Goal: Task Accomplishment & Management: Manage account settings

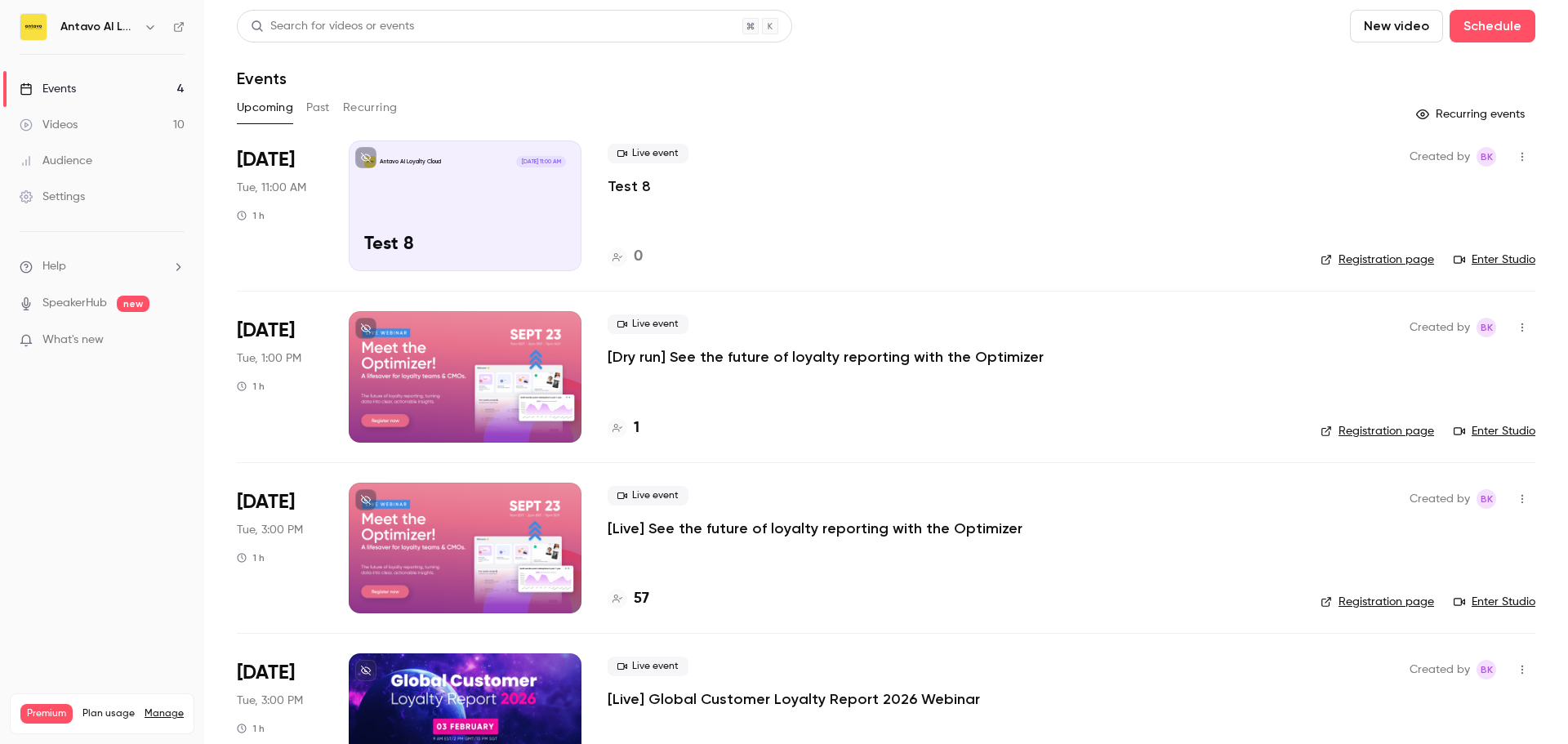
scroll to position [69, 0]
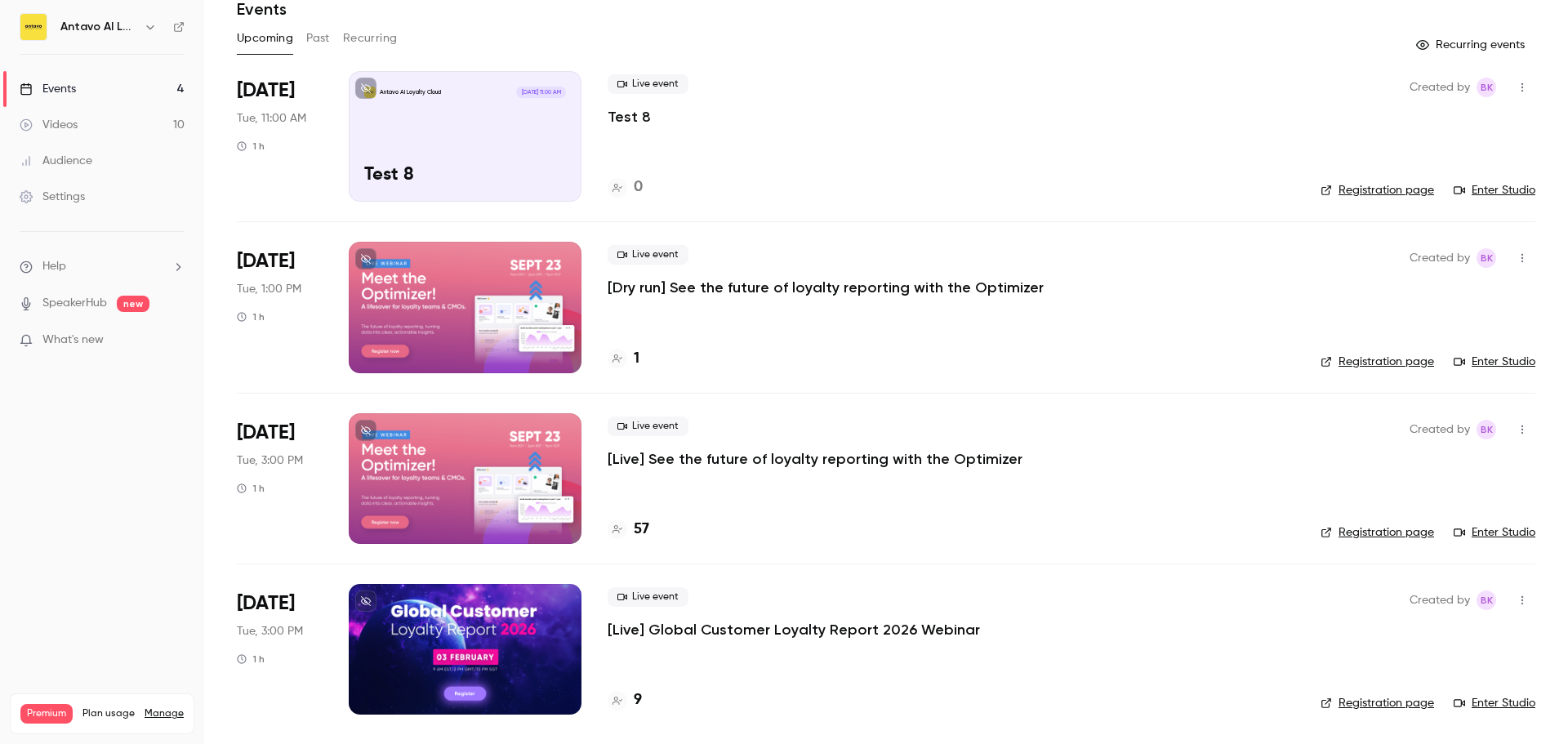
click at [632, 113] on p "Test 8" at bounding box center [630, 117] width 44 height 20
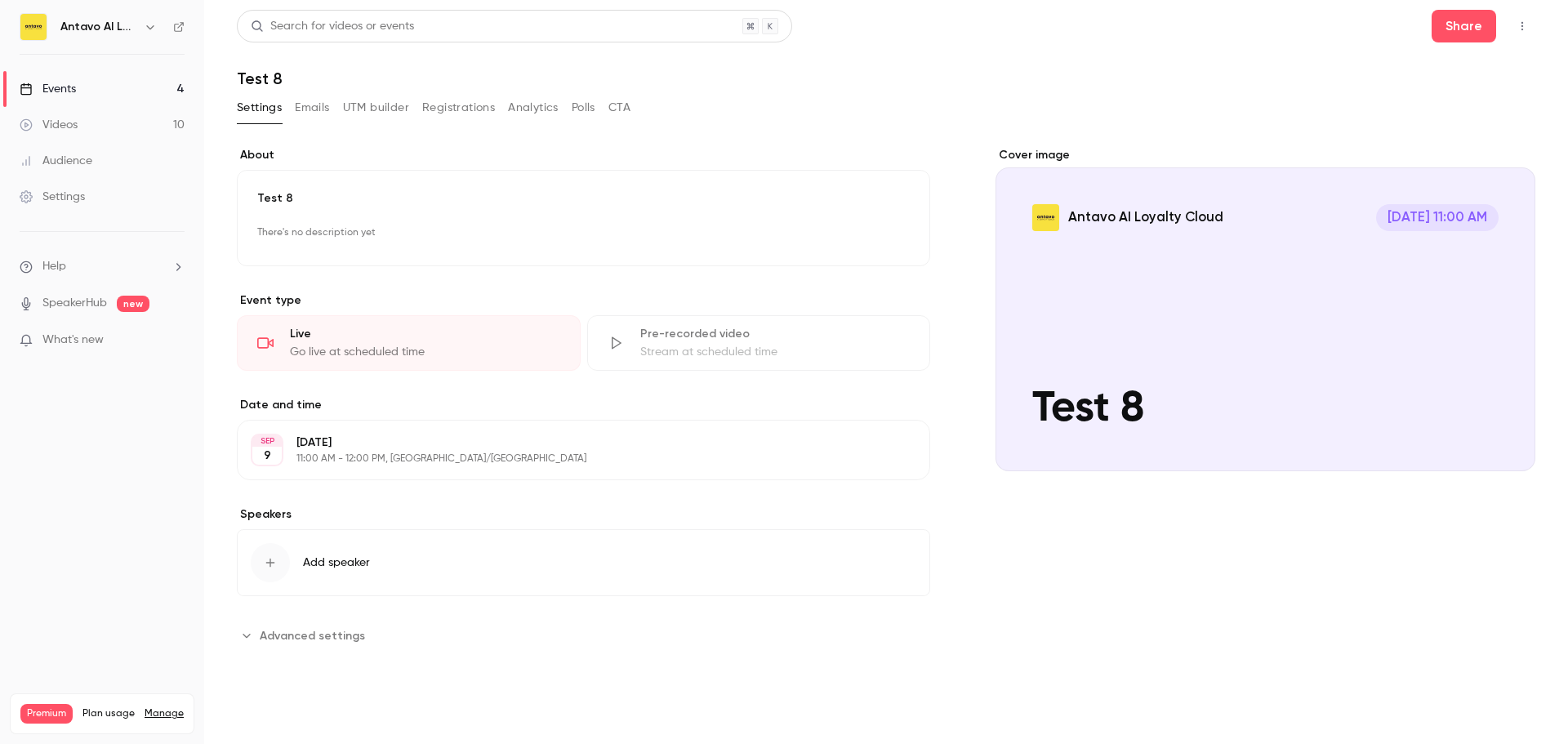
click at [1521, 27] on icon "button" at bounding box center [1522, 27] width 13 height 12
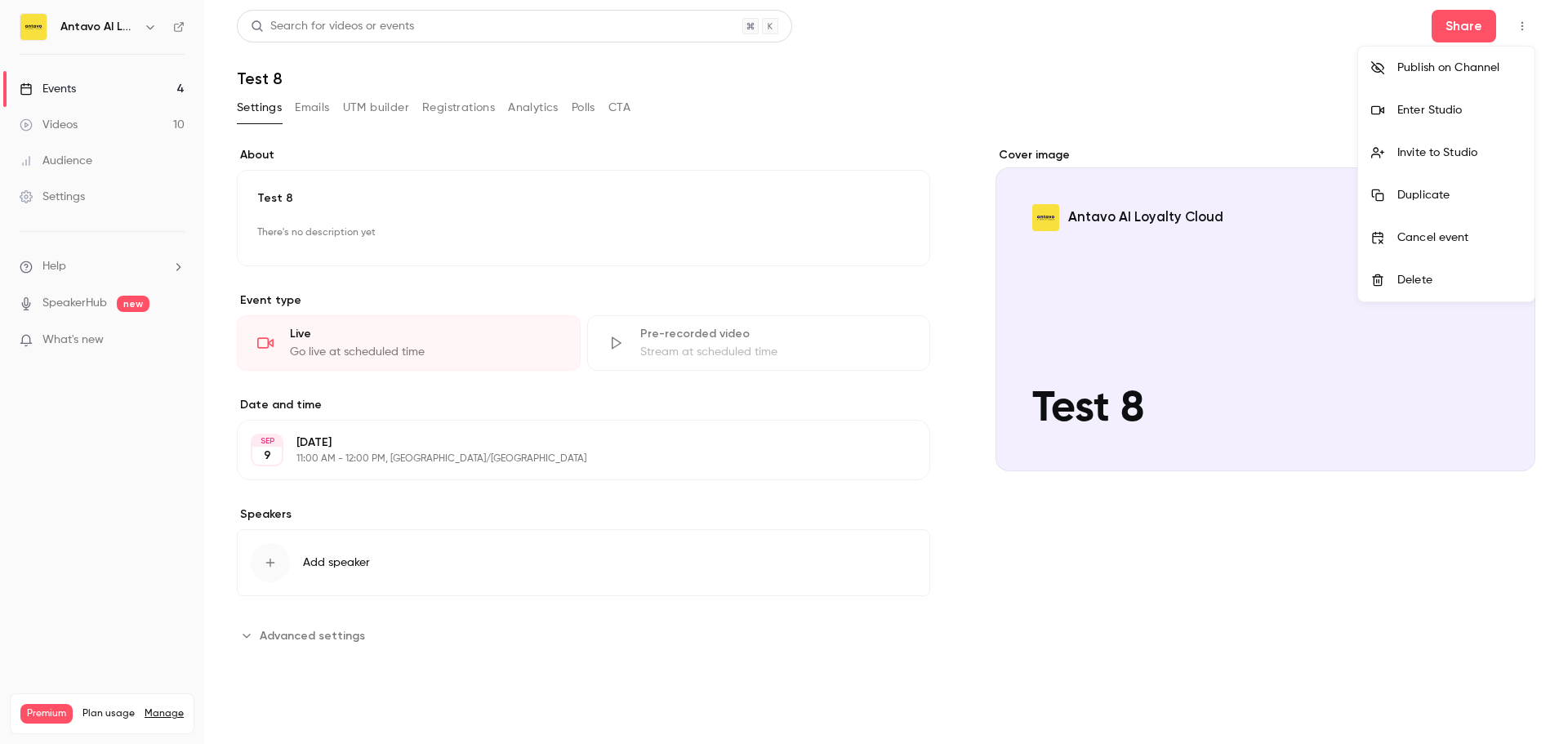
click at [1445, 111] on div "Enter Studio" at bounding box center [1460, 110] width 125 height 17
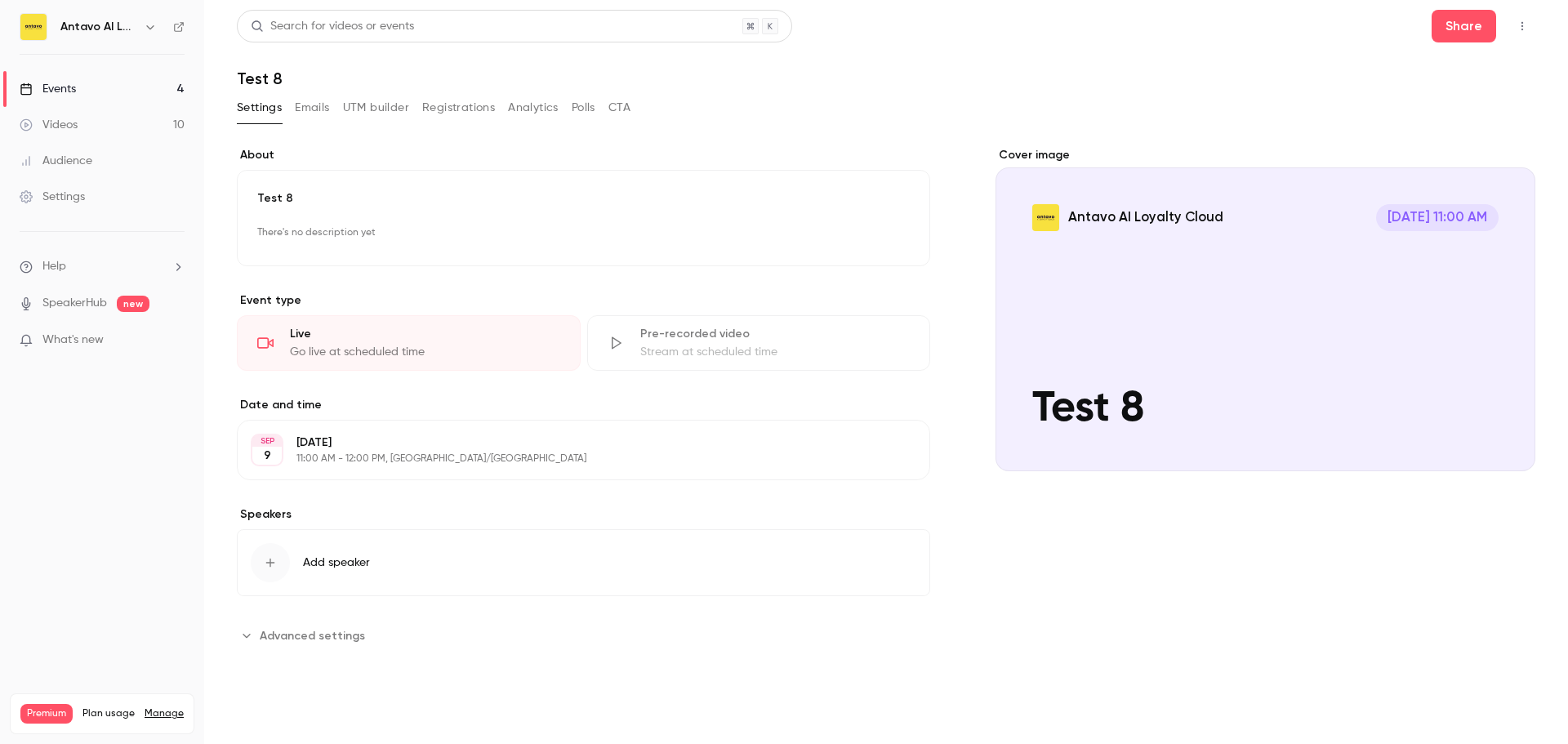
click at [79, 88] on link "Events 4" at bounding box center [102, 89] width 205 height 36
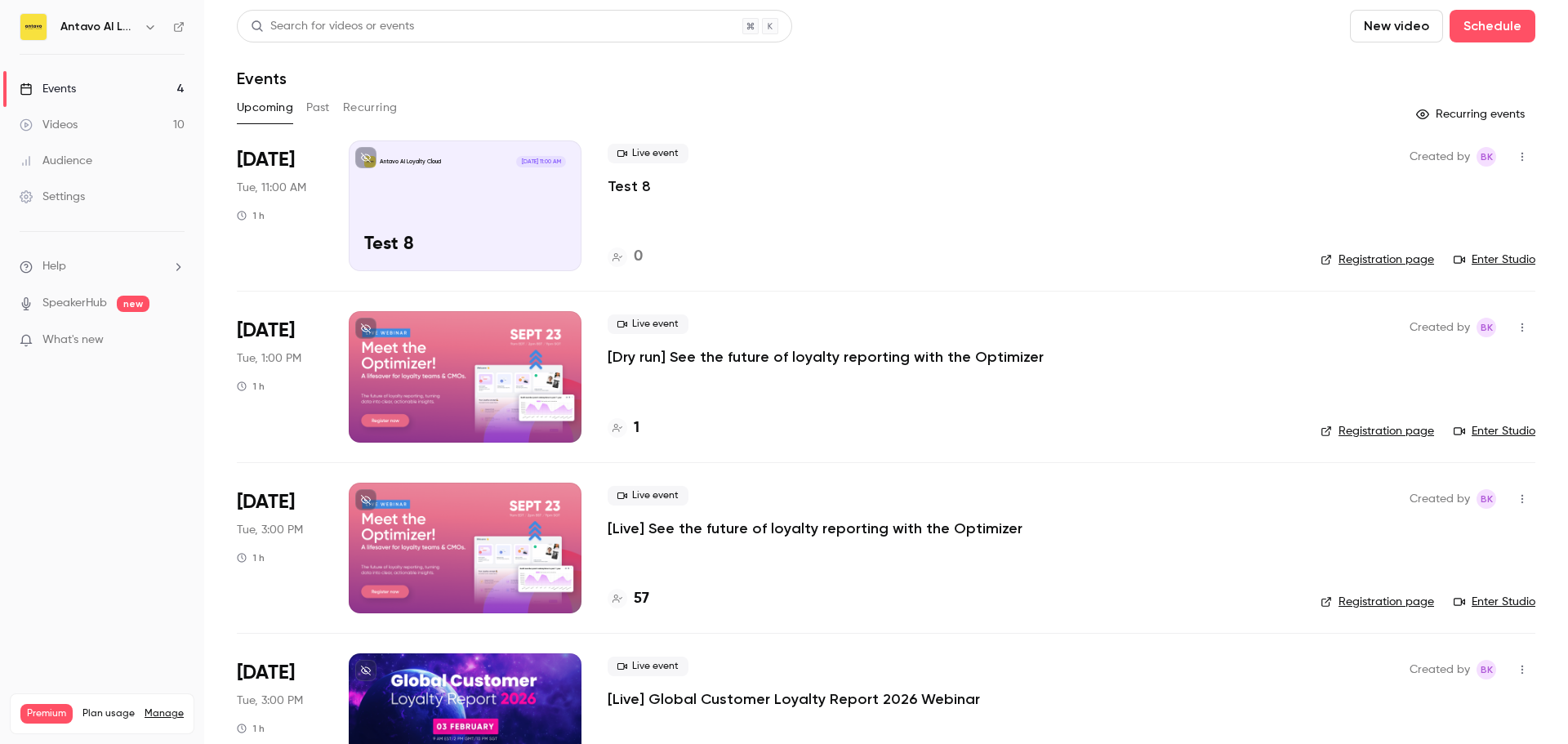
scroll to position [69, 0]
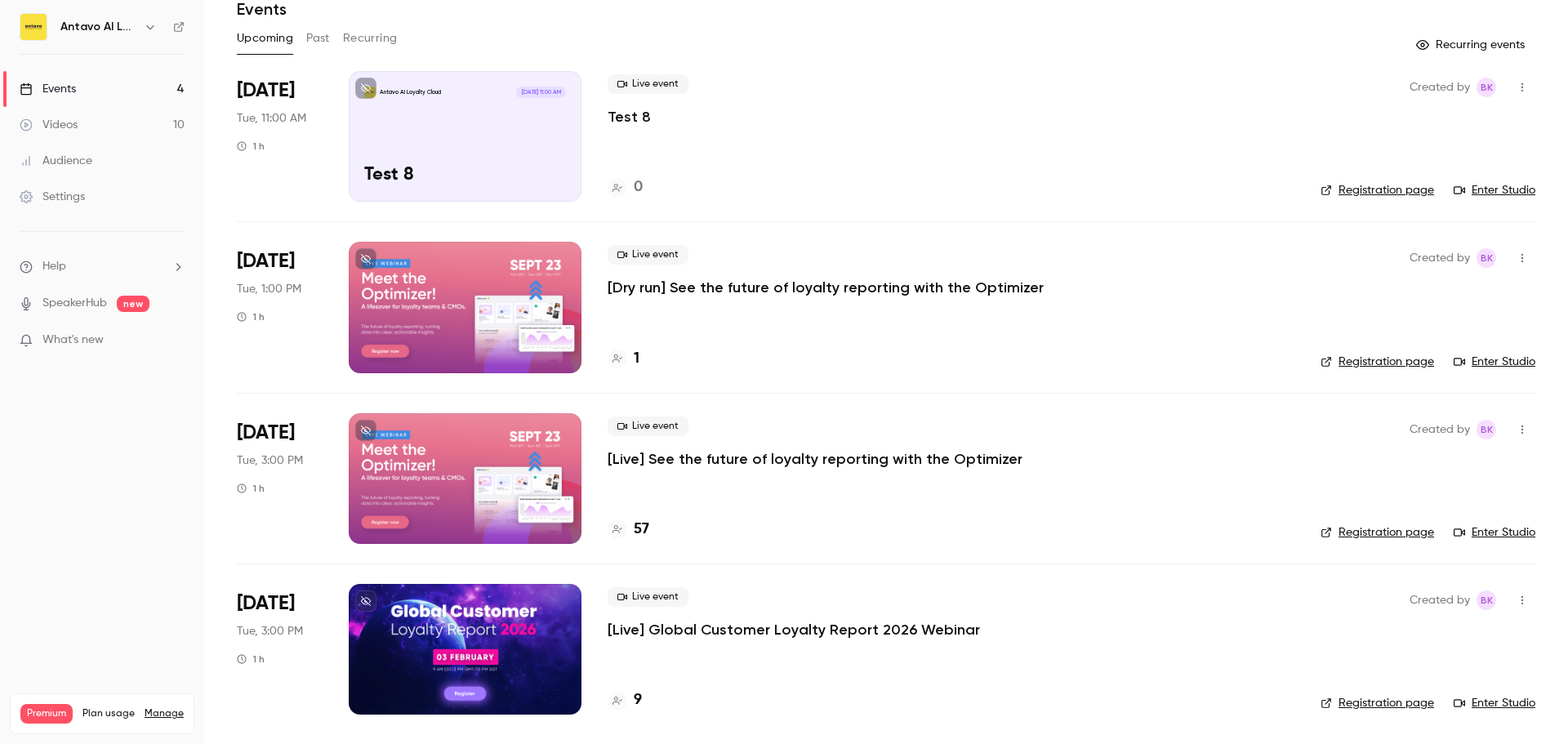
click at [705, 458] on p "[Live] See the future of loyalty reporting with the Optimizer" at bounding box center [816, 458] width 415 height 20
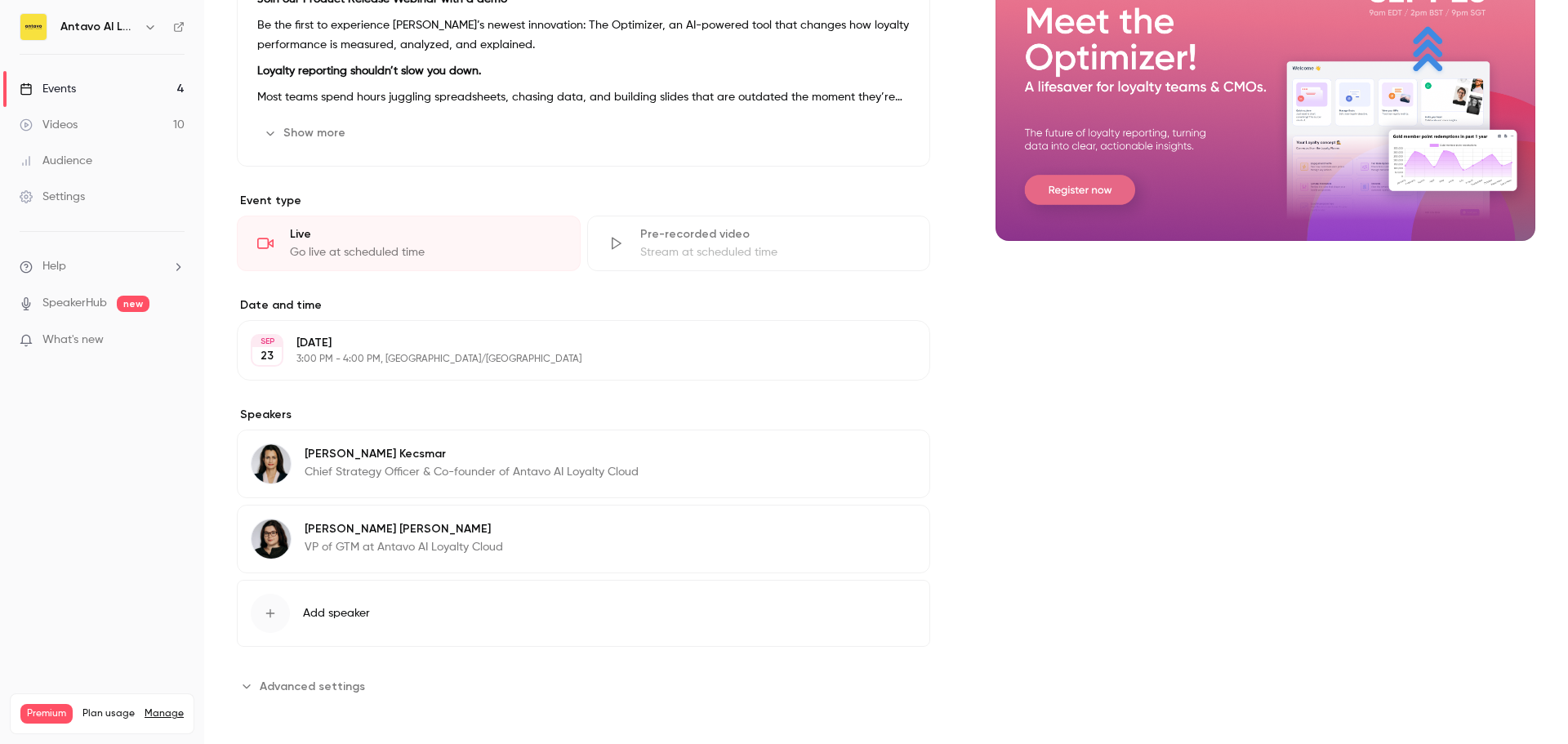
scroll to position [234, 0]
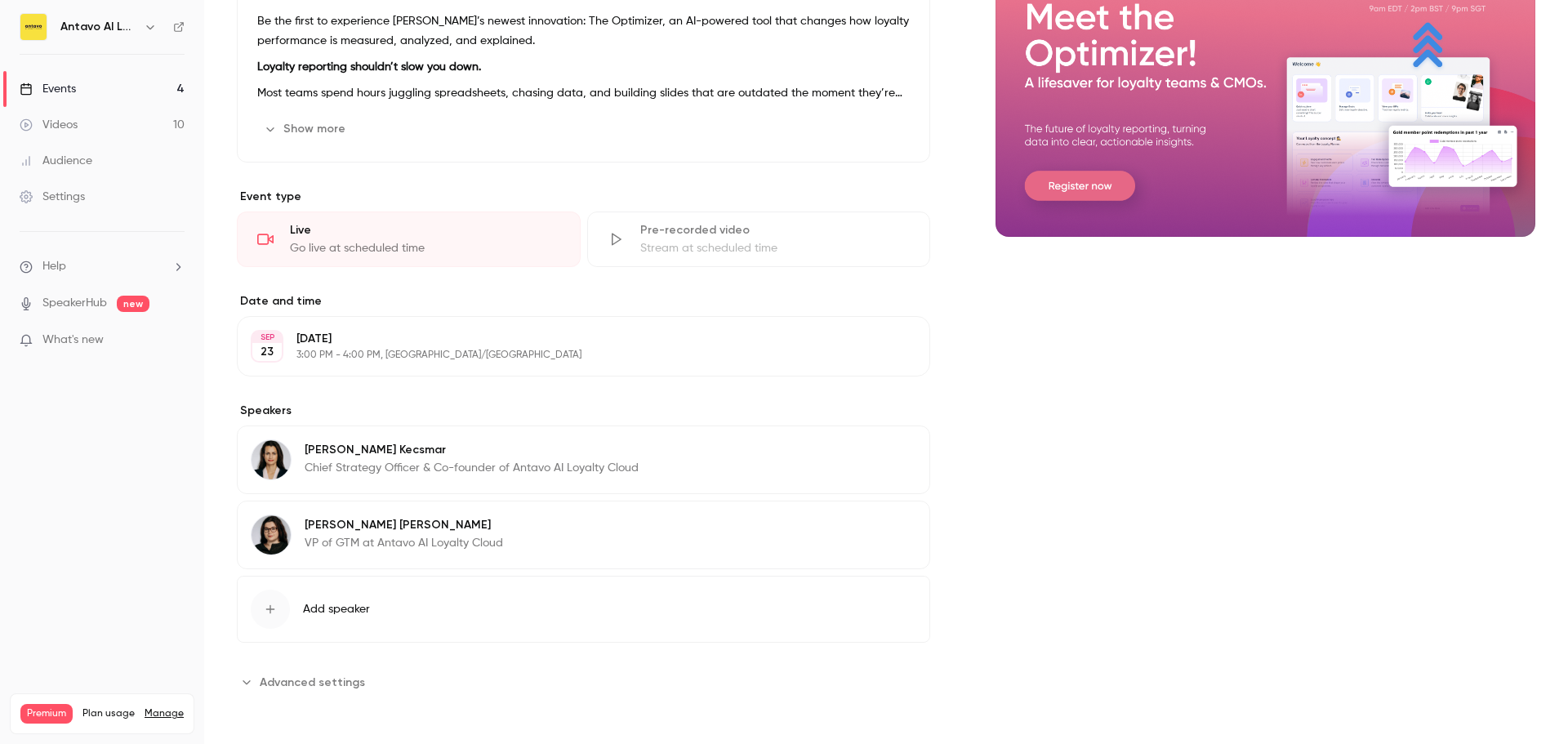
click at [330, 610] on span "Add speaker" at bounding box center [337, 609] width 67 height 17
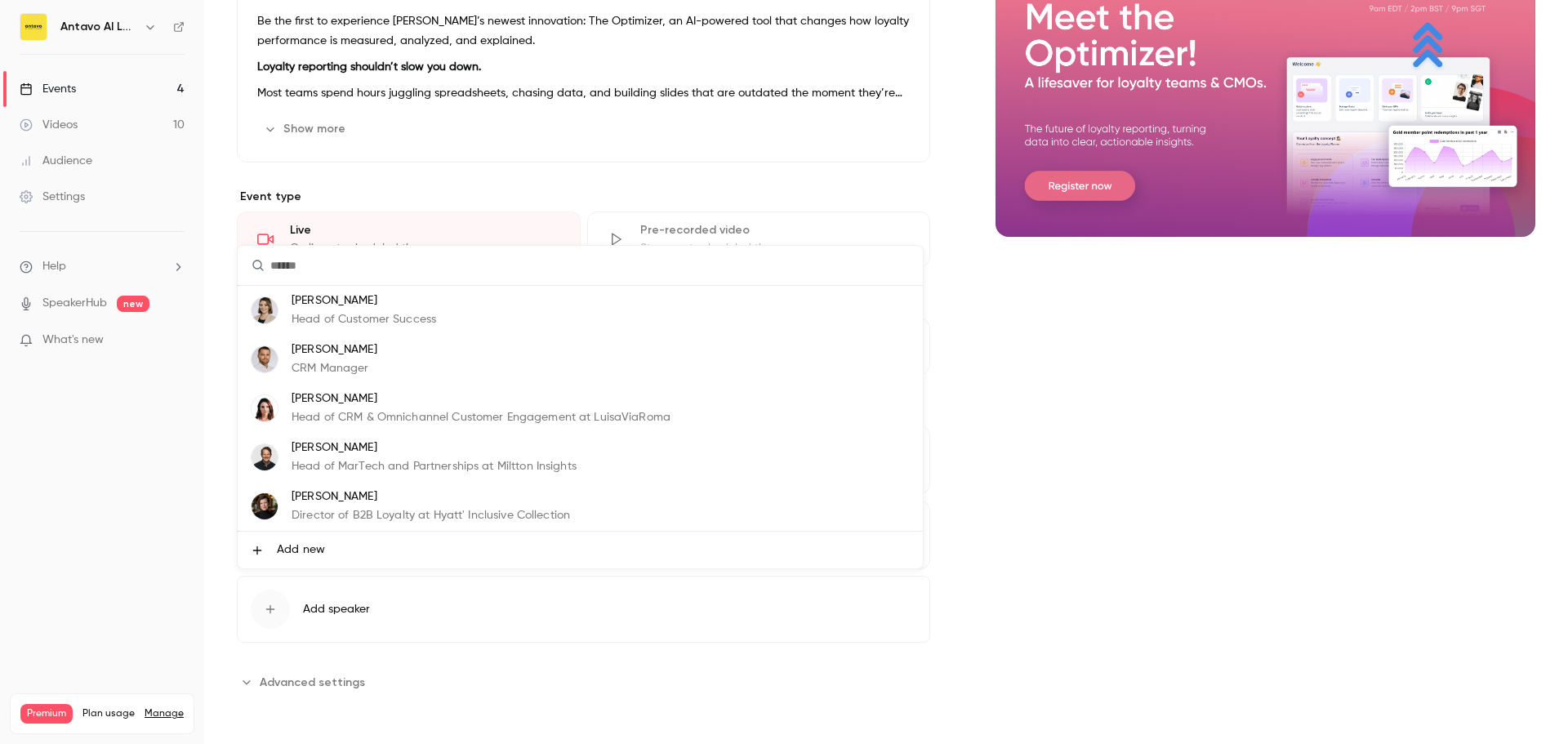
click at [326, 552] on li "Add new" at bounding box center [579, 549] width 685 height 37
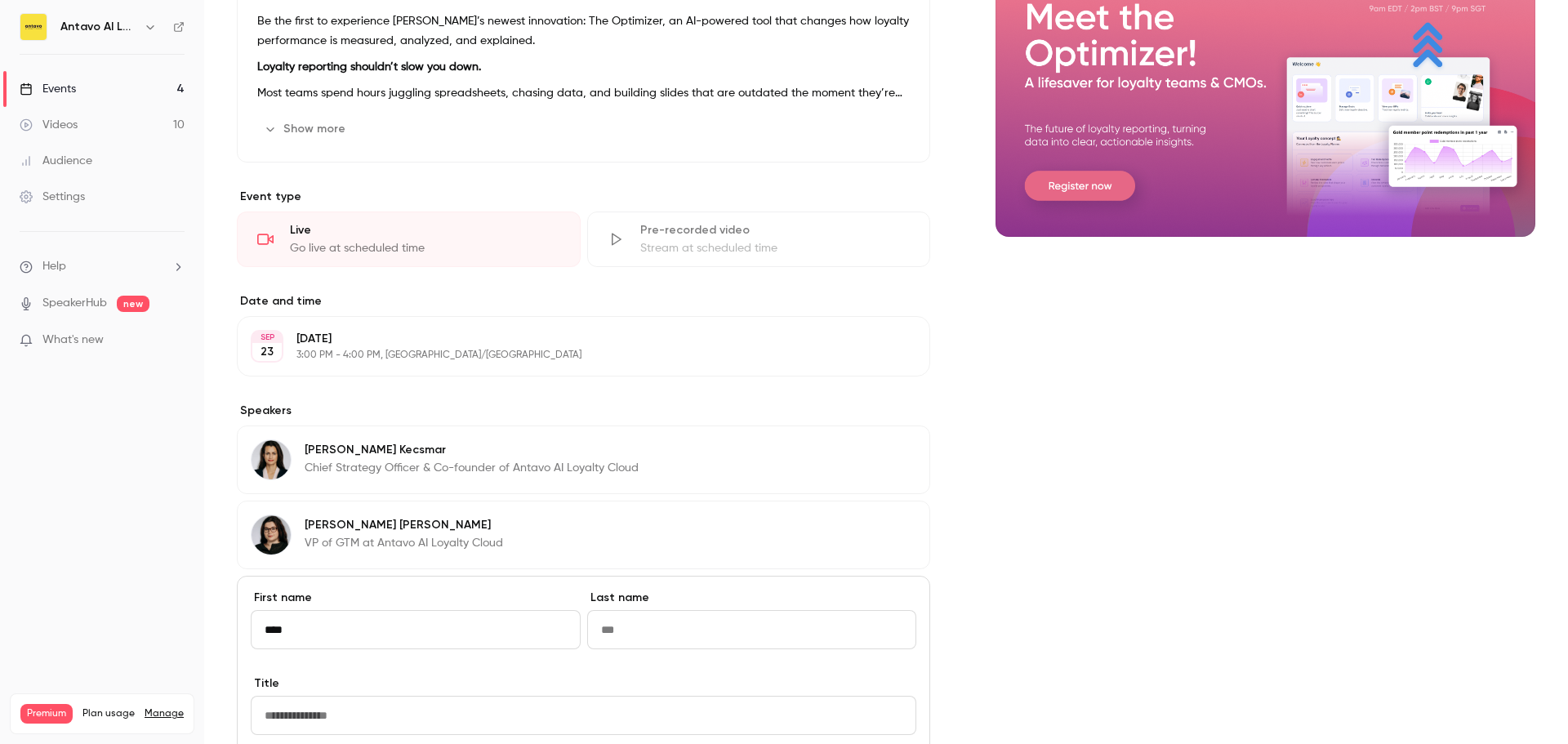
type input "****"
click at [805, 620] on input "Last name" at bounding box center [752, 629] width 330 height 40
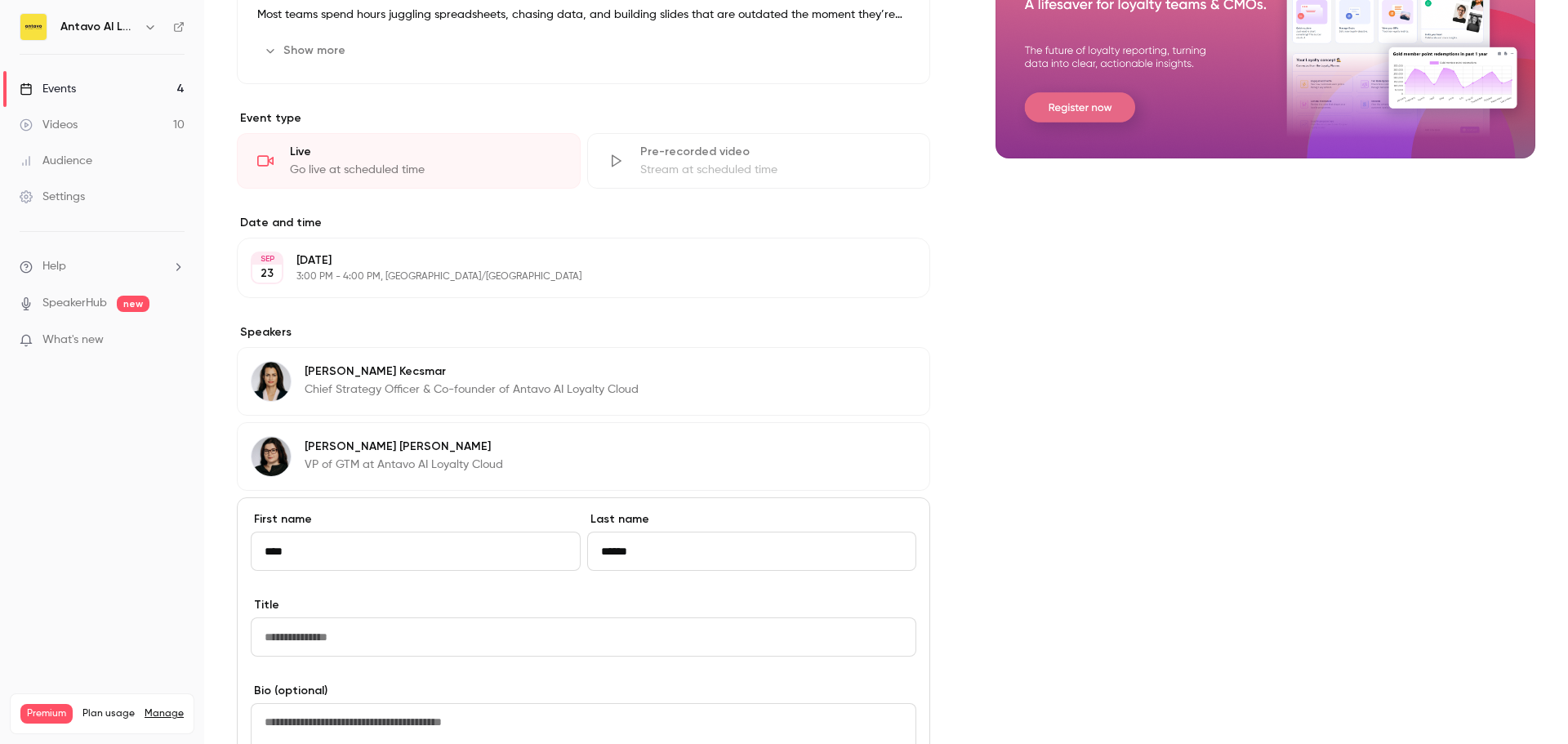
scroll to position [397, 0]
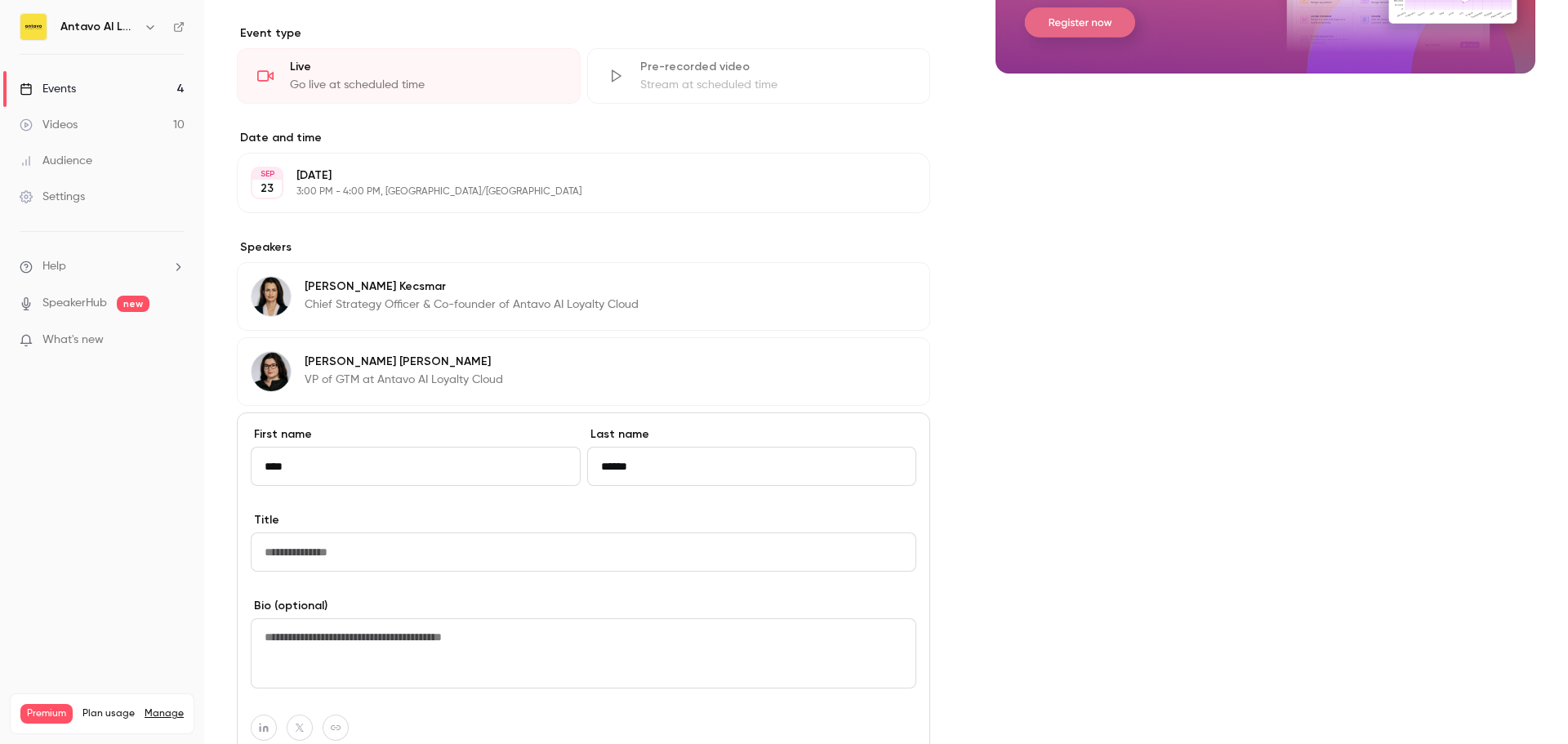
type input "******"
click at [516, 553] on input "Title" at bounding box center [583, 552] width 665 height 40
paste input "**********"
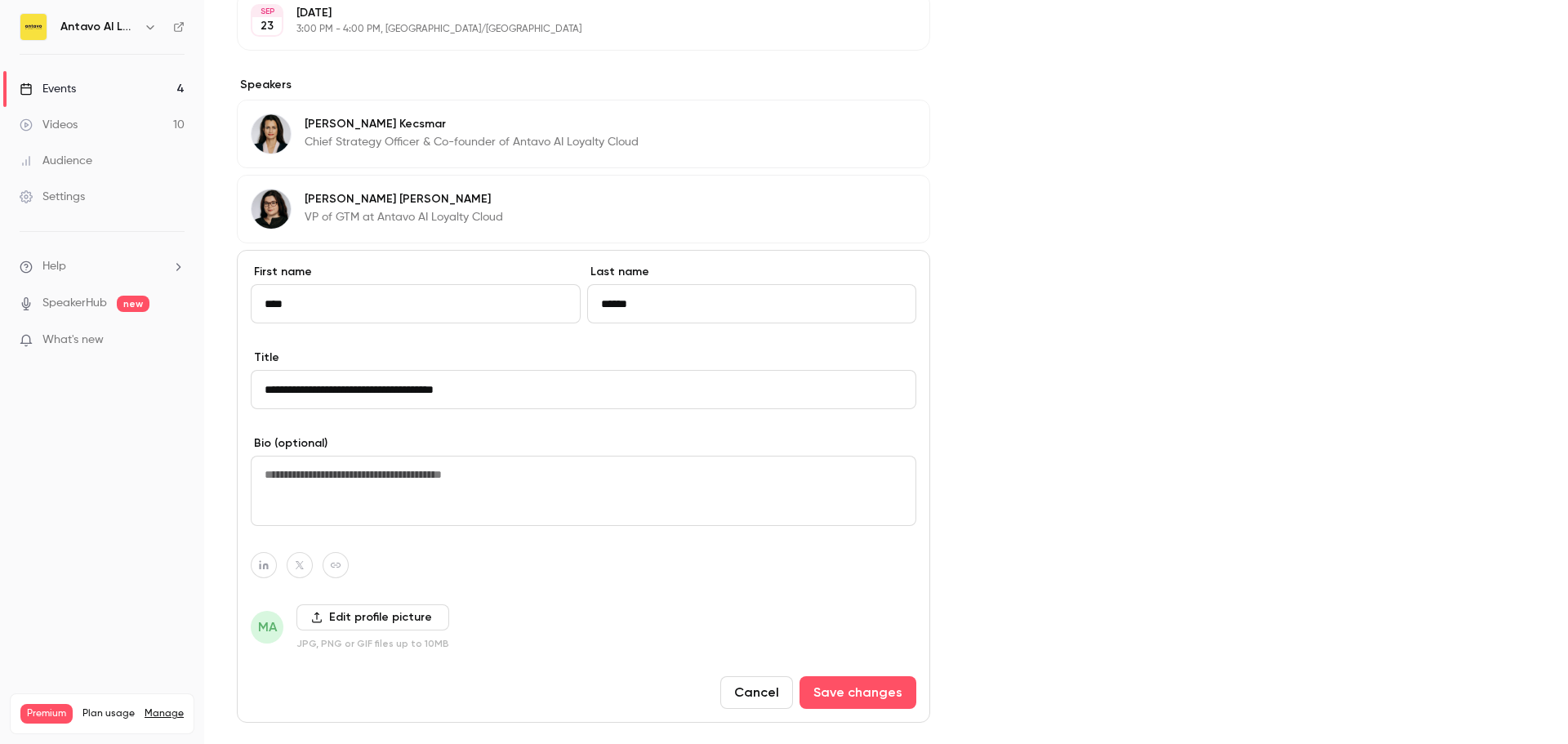
scroll to position [561, 0]
type input "**********"
click at [266, 566] on icon "button" at bounding box center [264, 564] width 12 height 10
paste input "**********"
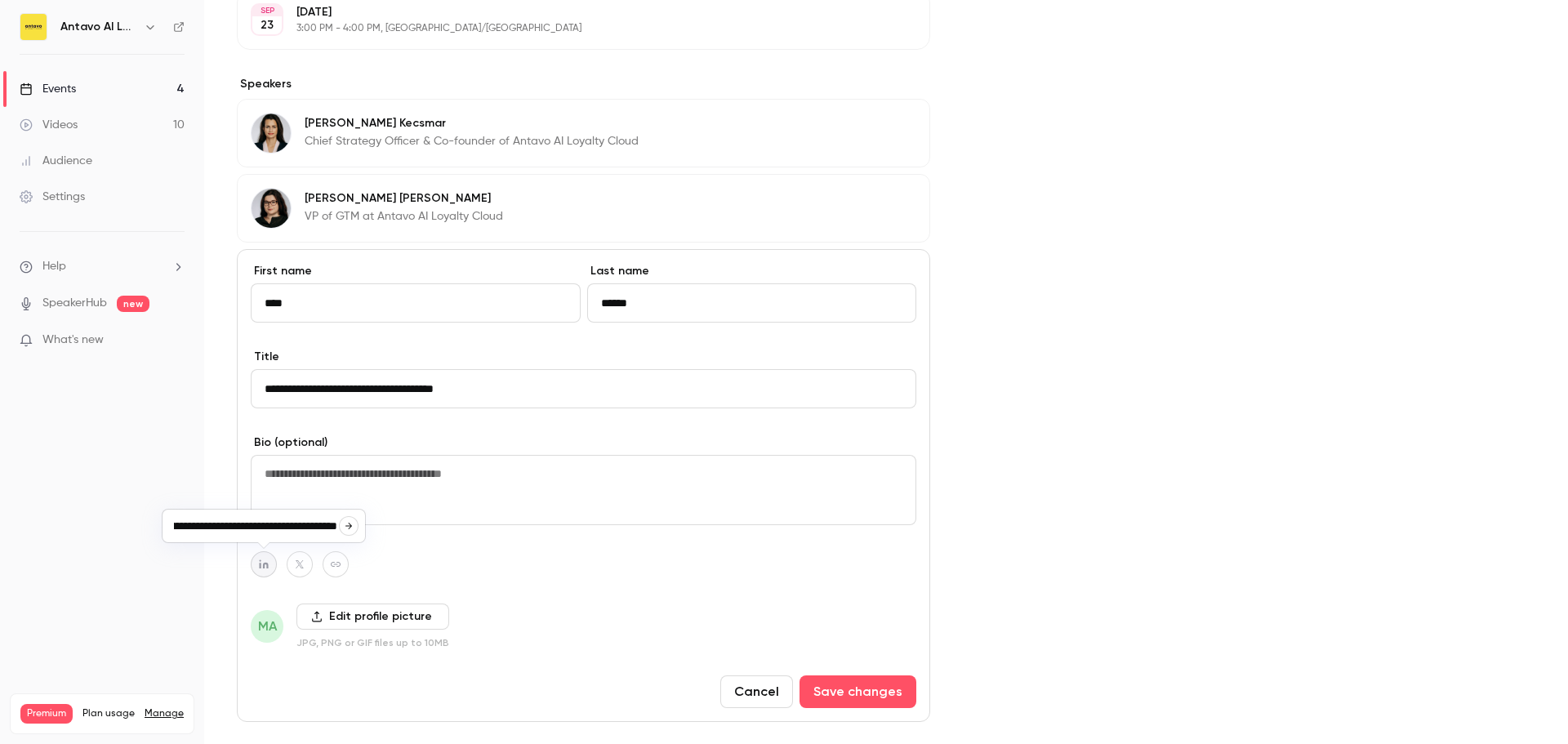
click at [353, 524] on icon "button" at bounding box center [349, 526] width 10 height 10
type input "**********"
click at [330, 616] on label "Edit profile picture" at bounding box center [373, 617] width 153 height 26
click at [0, 0] on input "Edit profile picture" at bounding box center [0, 0] width 0 height 0
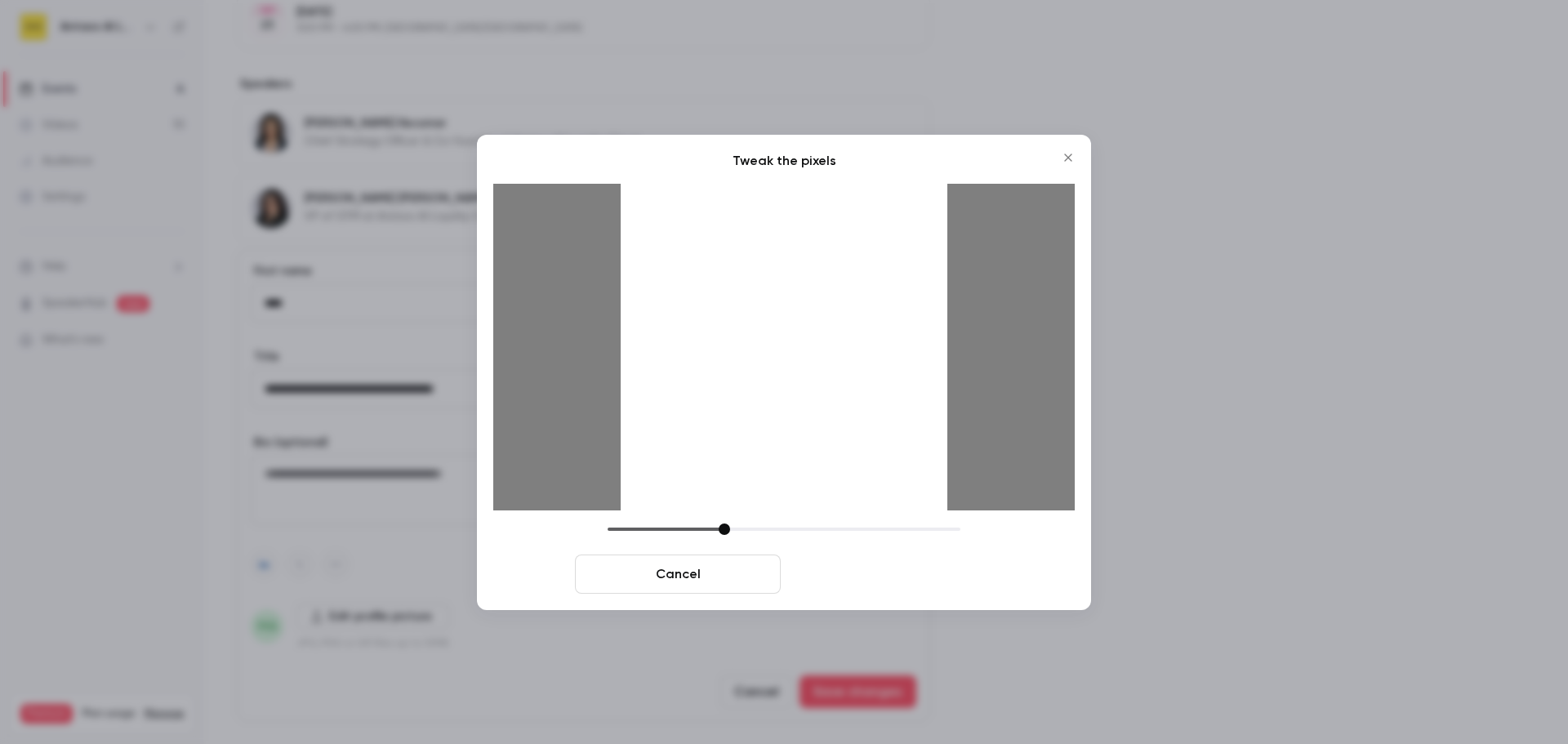
click at [855, 574] on button "Crop and save" at bounding box center [890, 574] width 206 height 40
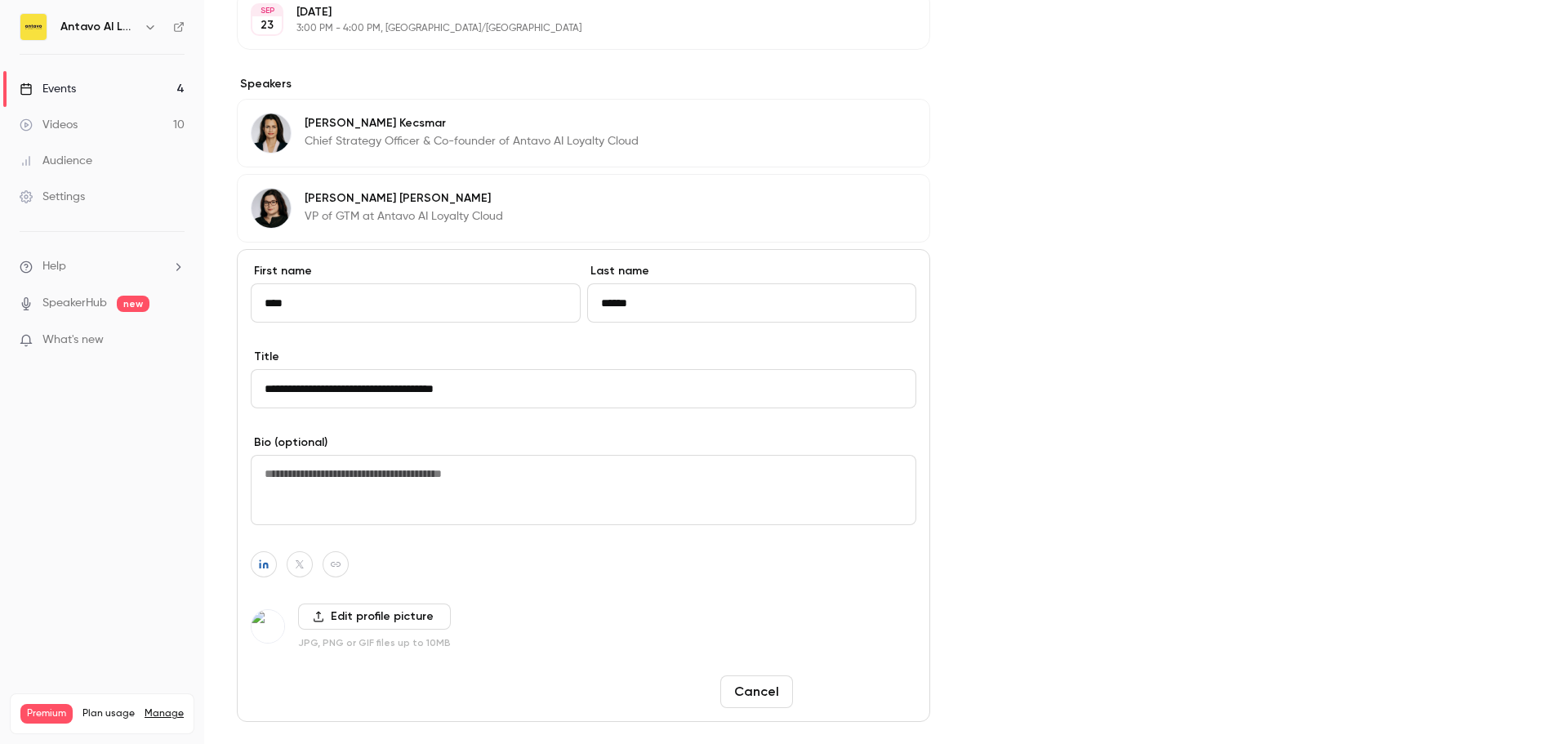
click at [875, 690] on button "Save changes" at bounding box center [858, 691] width 117 height 33
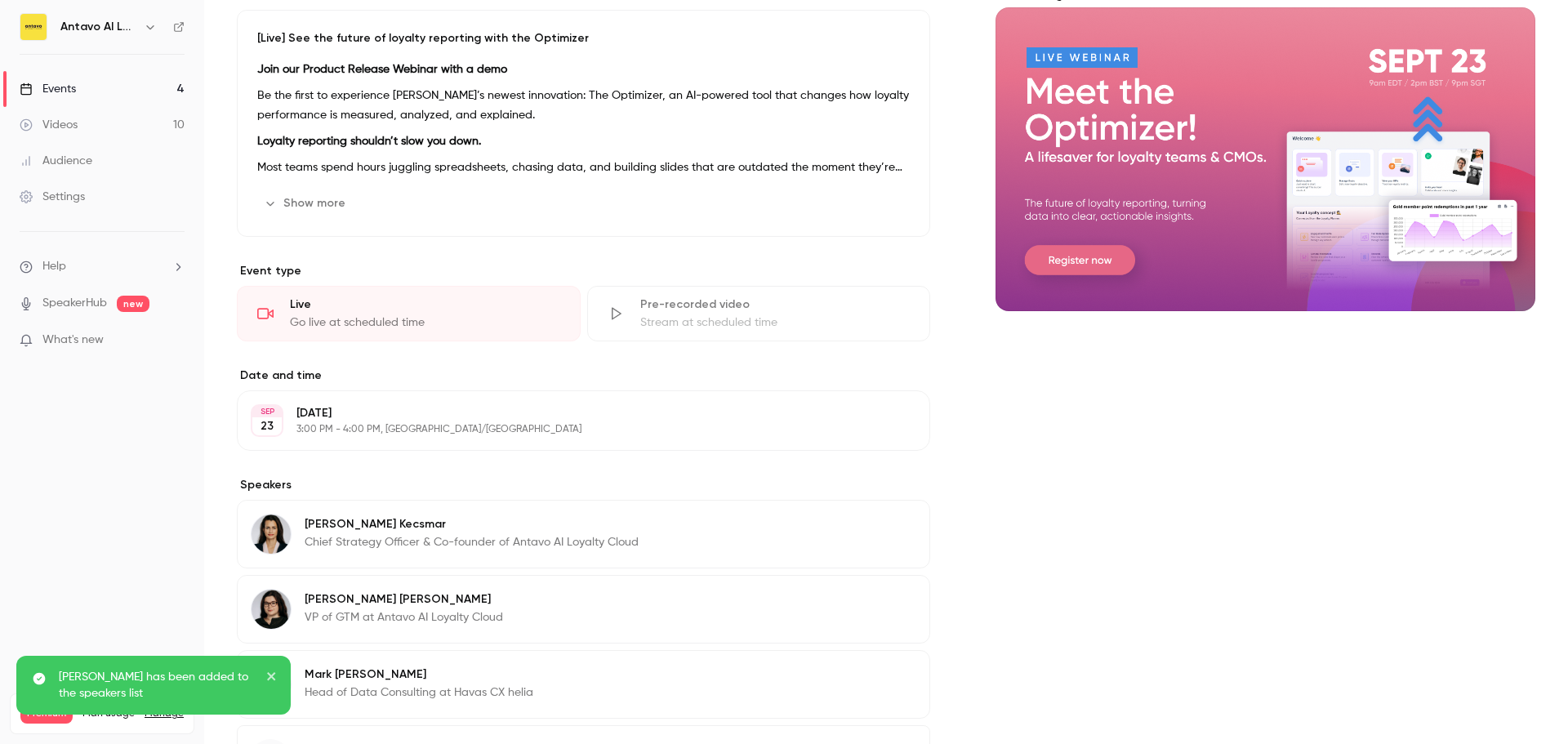
scroll to position [309, 0]
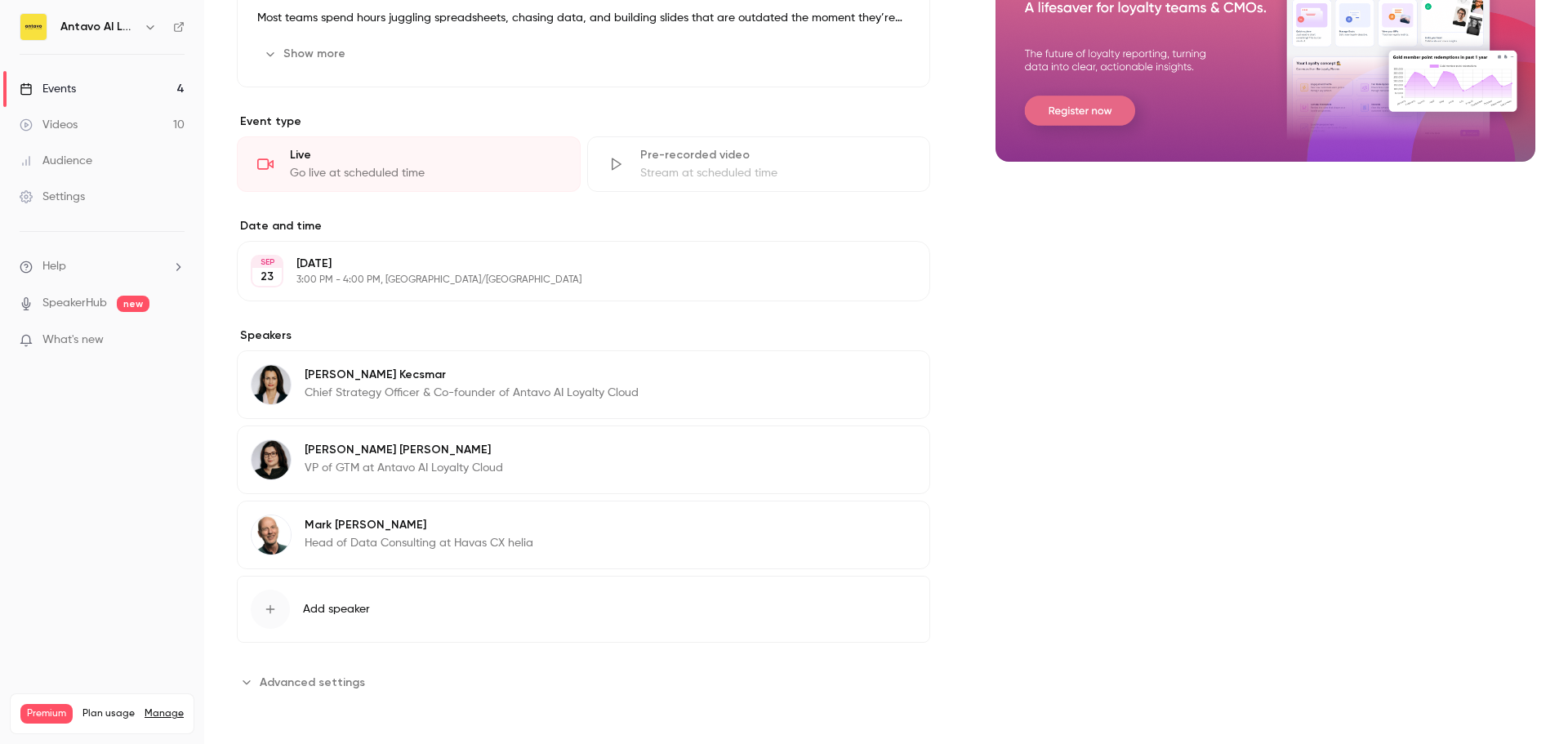
click at [337, 605] on span "Add speaker" at bounding box center [337, 609] width 67 height 17
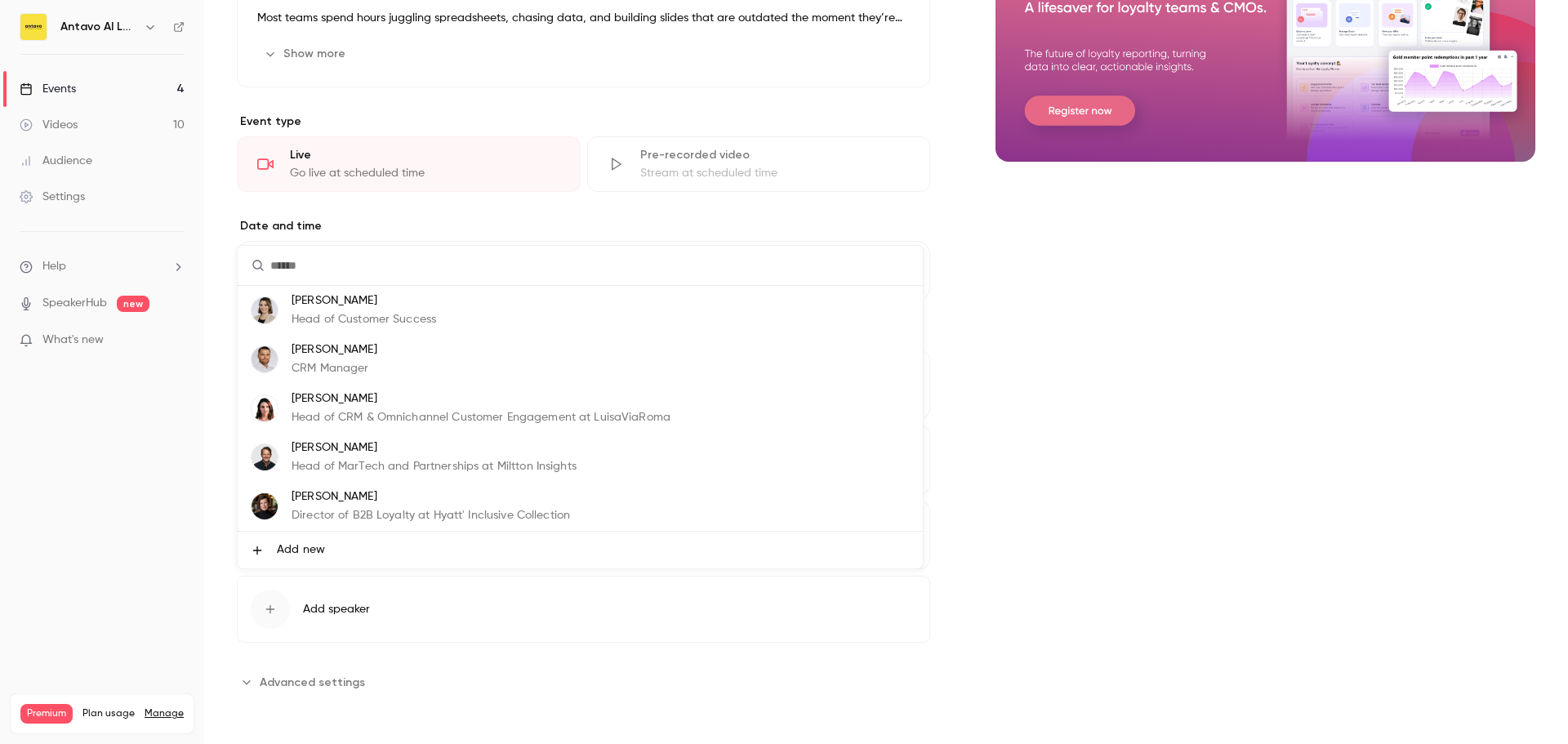
click at [345, 547] on li "Add new" at bounding box center [579, 549] width 685 height 37
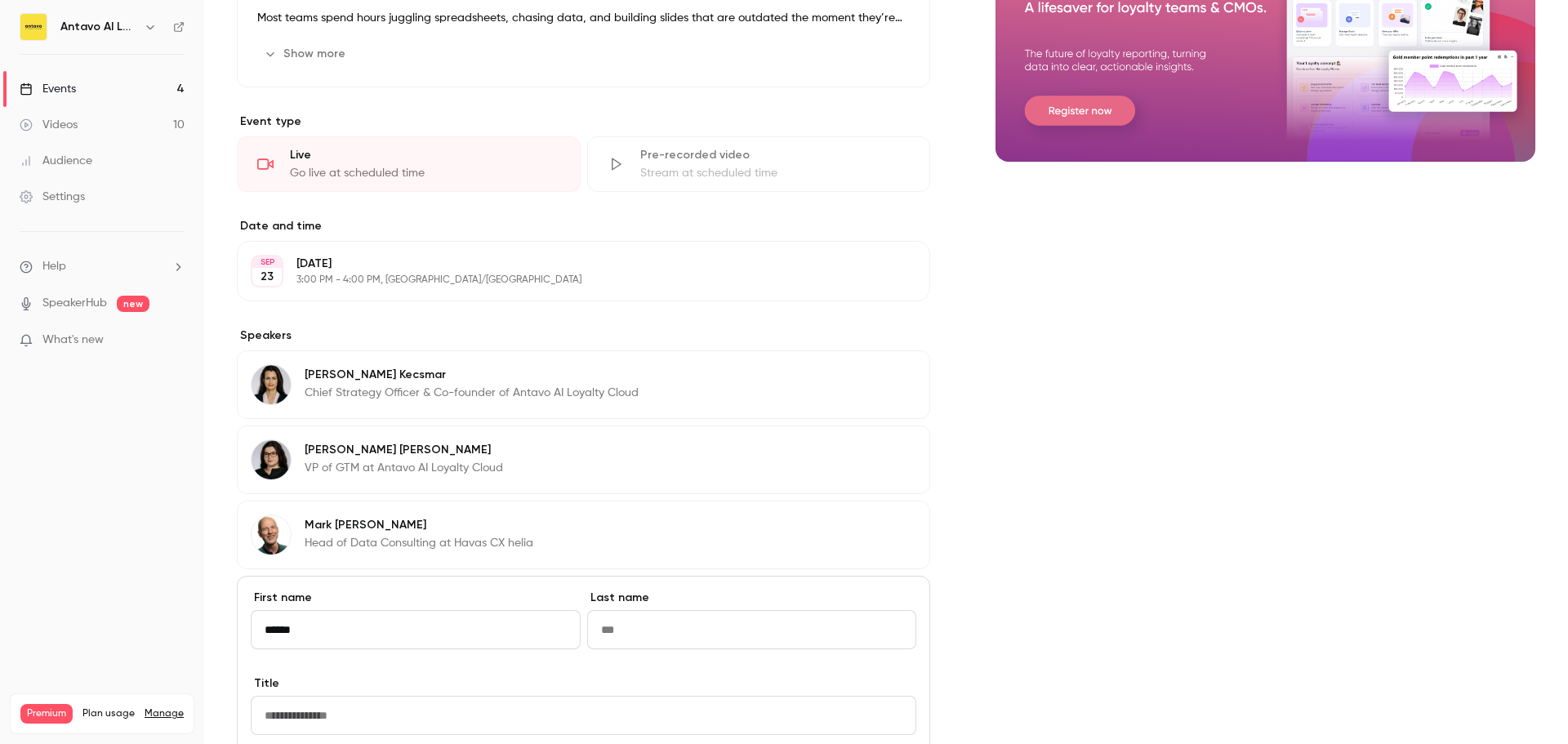
type input "******"
click at [594, 621] on input "Last name" at bounding box center [752, 629] width 330 height 40
paste input "******"
type input "******"
click at [336, 713] on input "Title" at bounding box center [583, 715] width 665 height 40
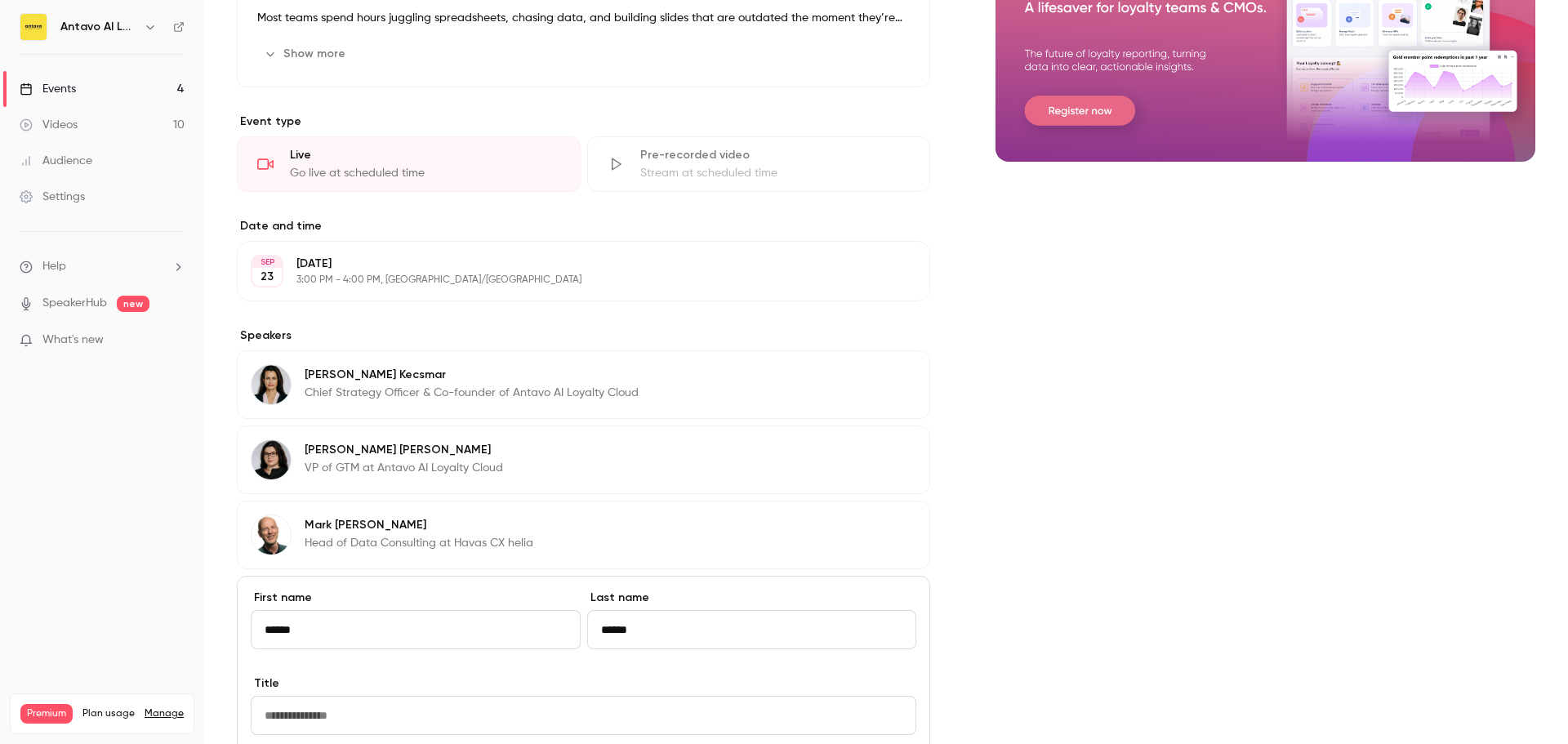
paste input "**********"
type input "**********"
click at [1148, 576] on div "Cover image" at bounding box center [1265, 469] width 540 height 1263
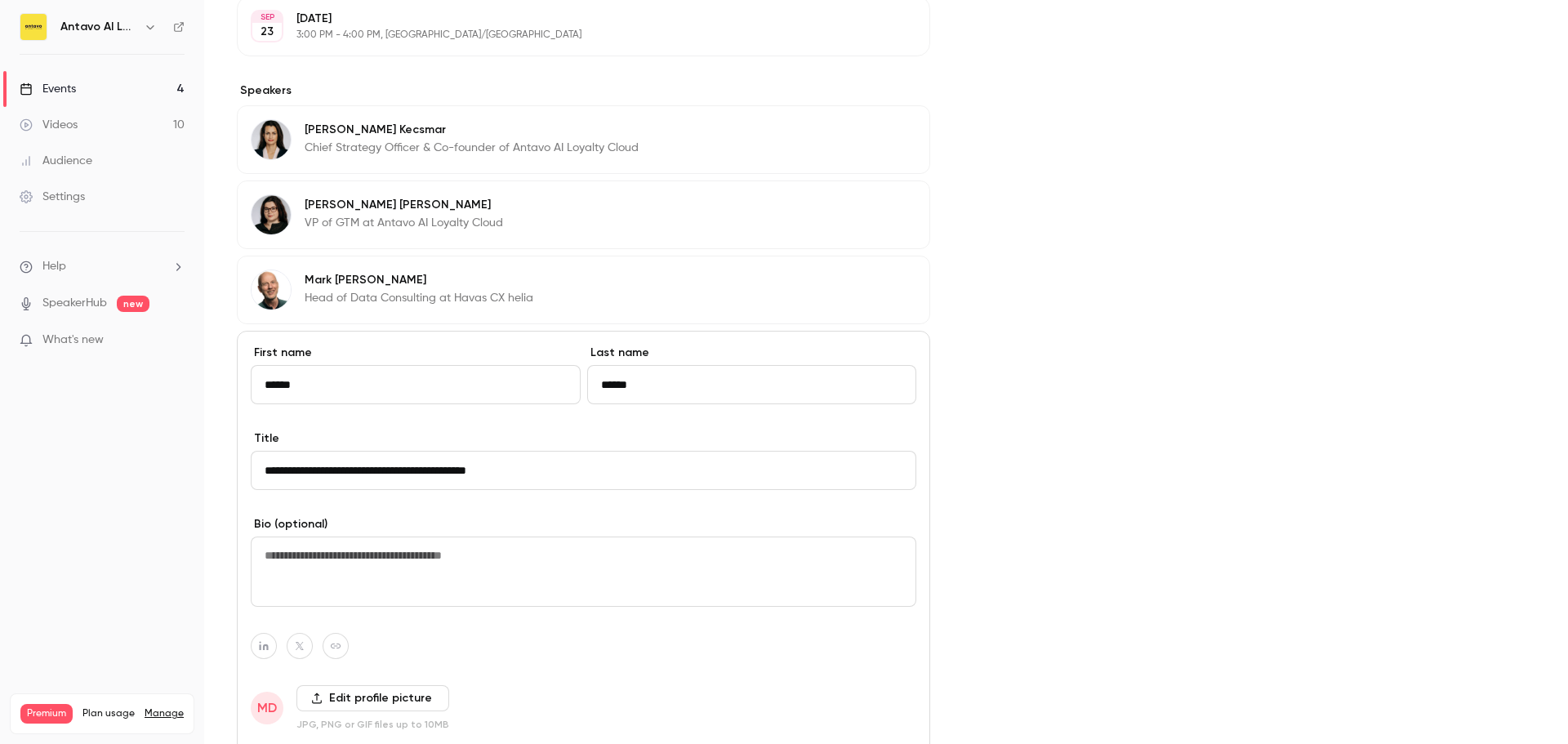
click at [266, 648] on icon "button" at bounding box center [264, 646] width 12 height 10
paste input "**********"
click at [346, 605] on icon "button" at bounding box center [349, 608] width 10 height 10
type input "**********"
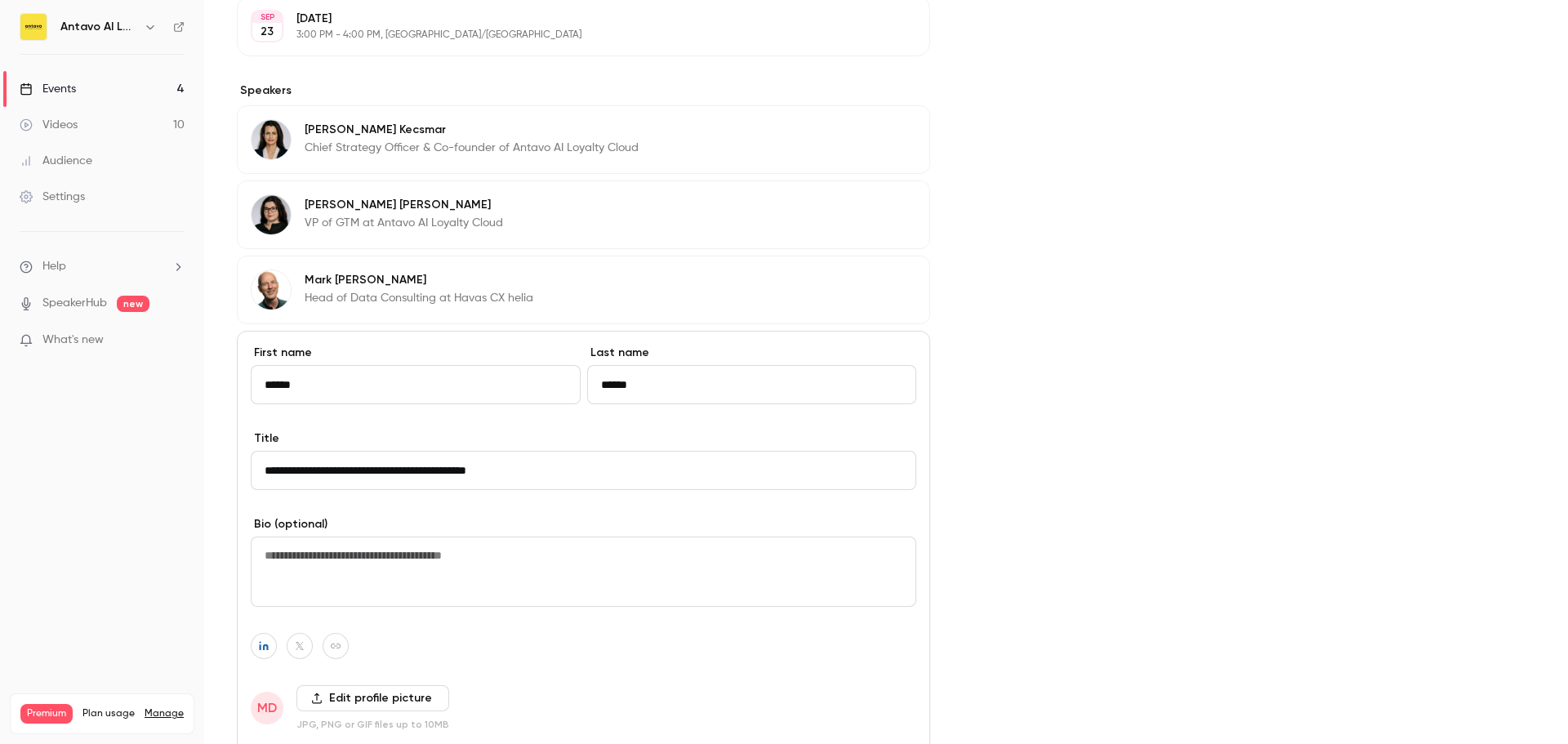
click at [261, 706] on span "MD" at bounding box center [267, 707] width 20 height 20
click at [306, 700] on label "Edit profile picture" at bounding box center [373, 698] width 153 height 26
click at [0, 0] on input "Edit profile picture" at bounding box center [0, 0] width 0 height 0
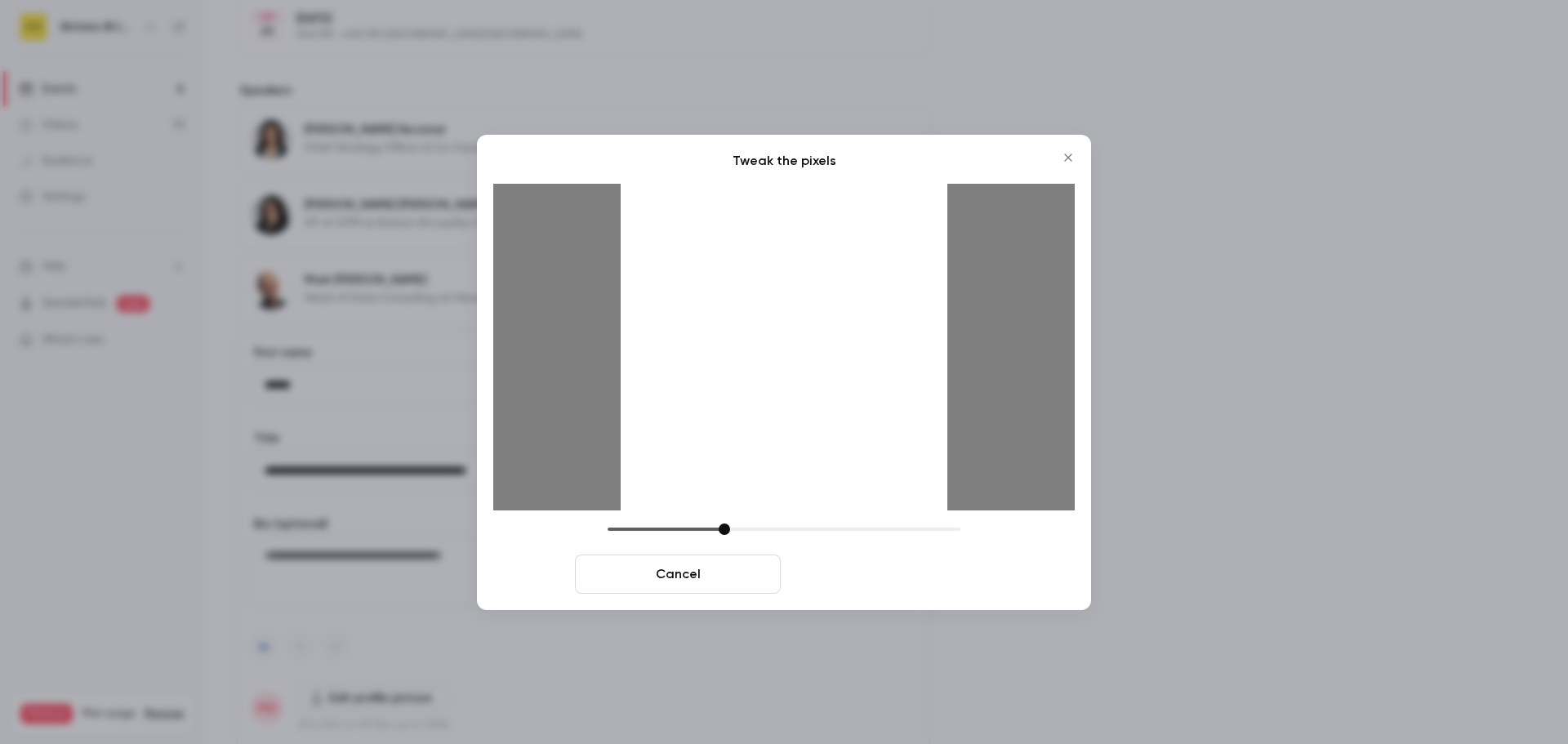
click at [941, 564] on button "Crop and save" at bounding box center [890, 574] width 206 height 40
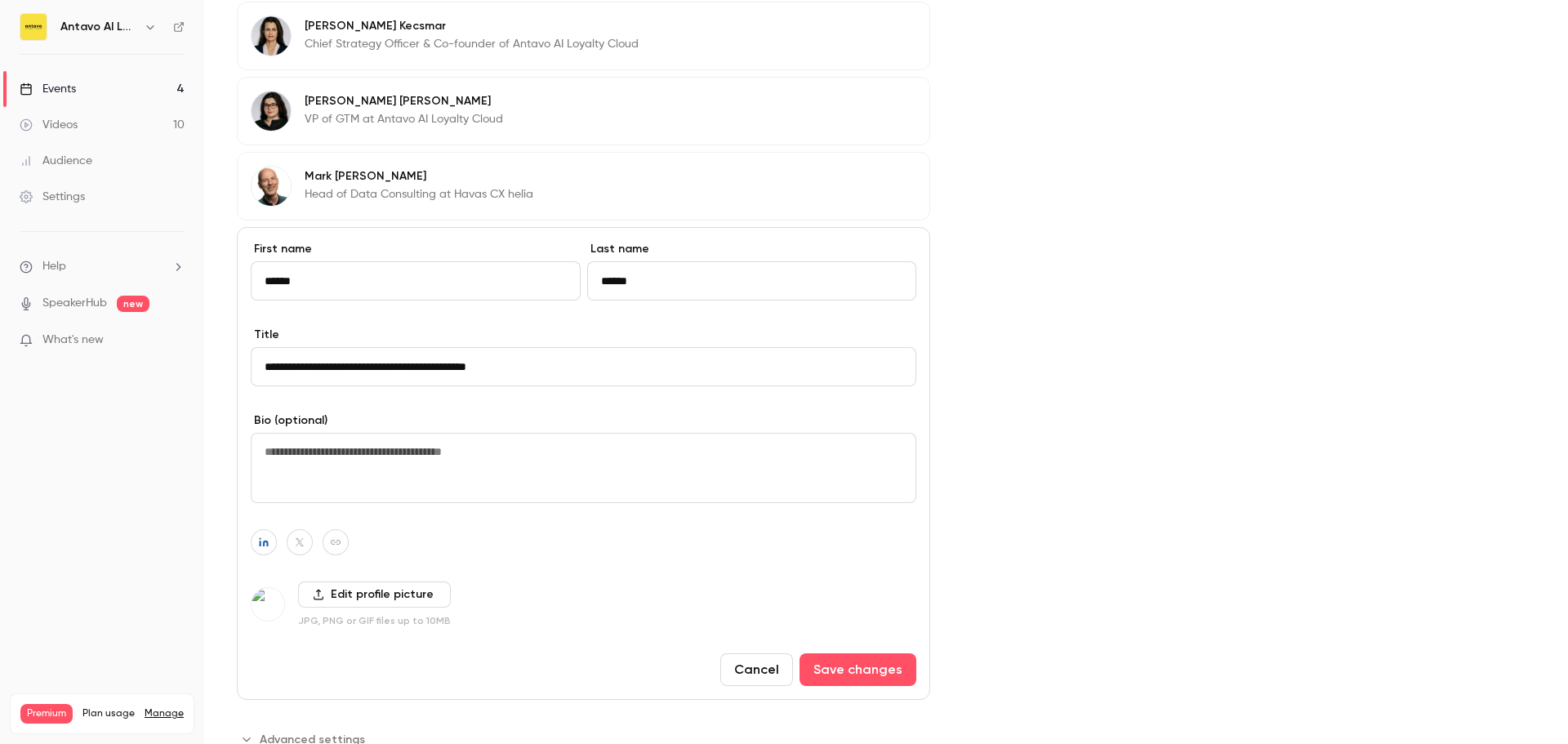
scroll to position [715, 0]
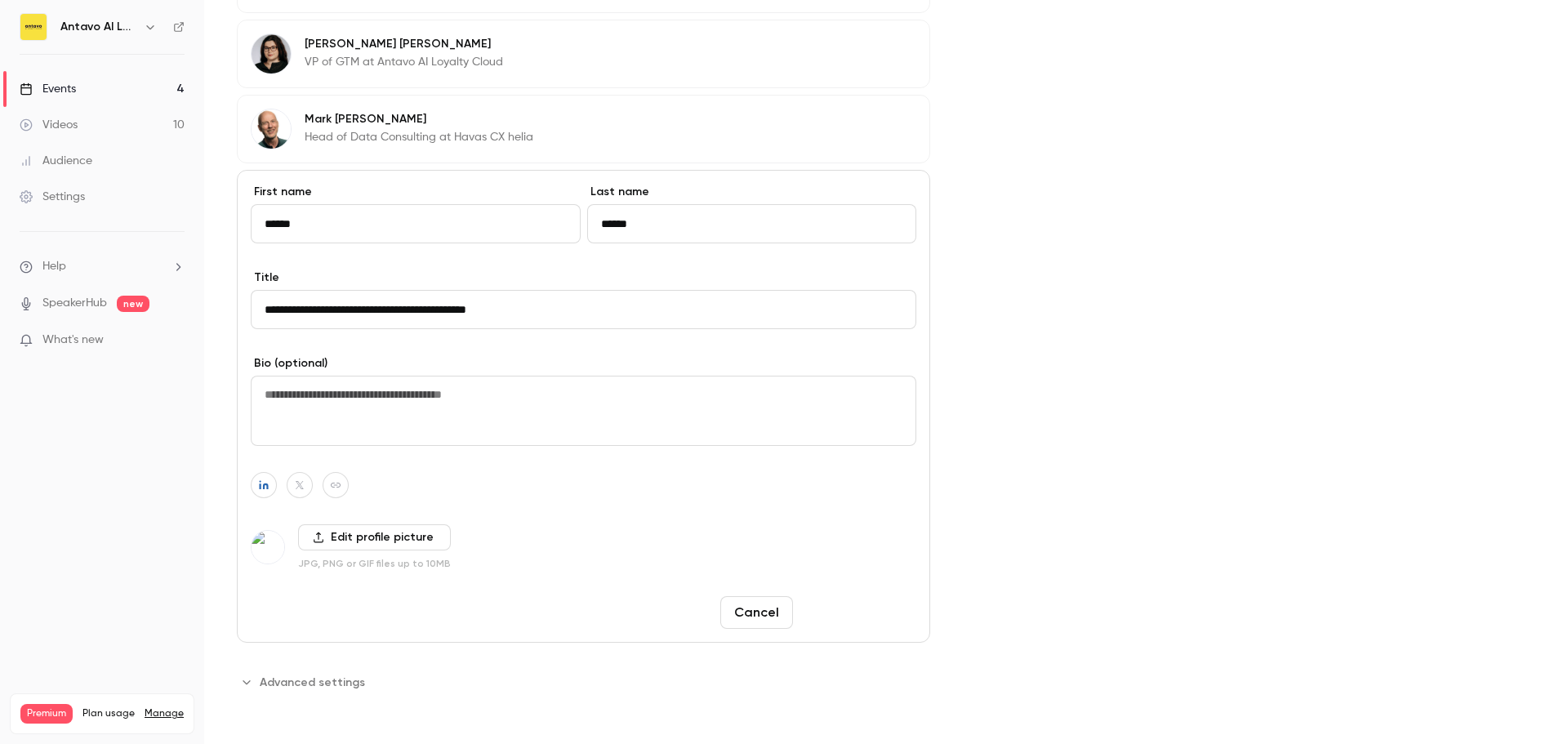
click at [862, 614] on button "Save changes" at bounding box center [858, 612] width 117 height 33
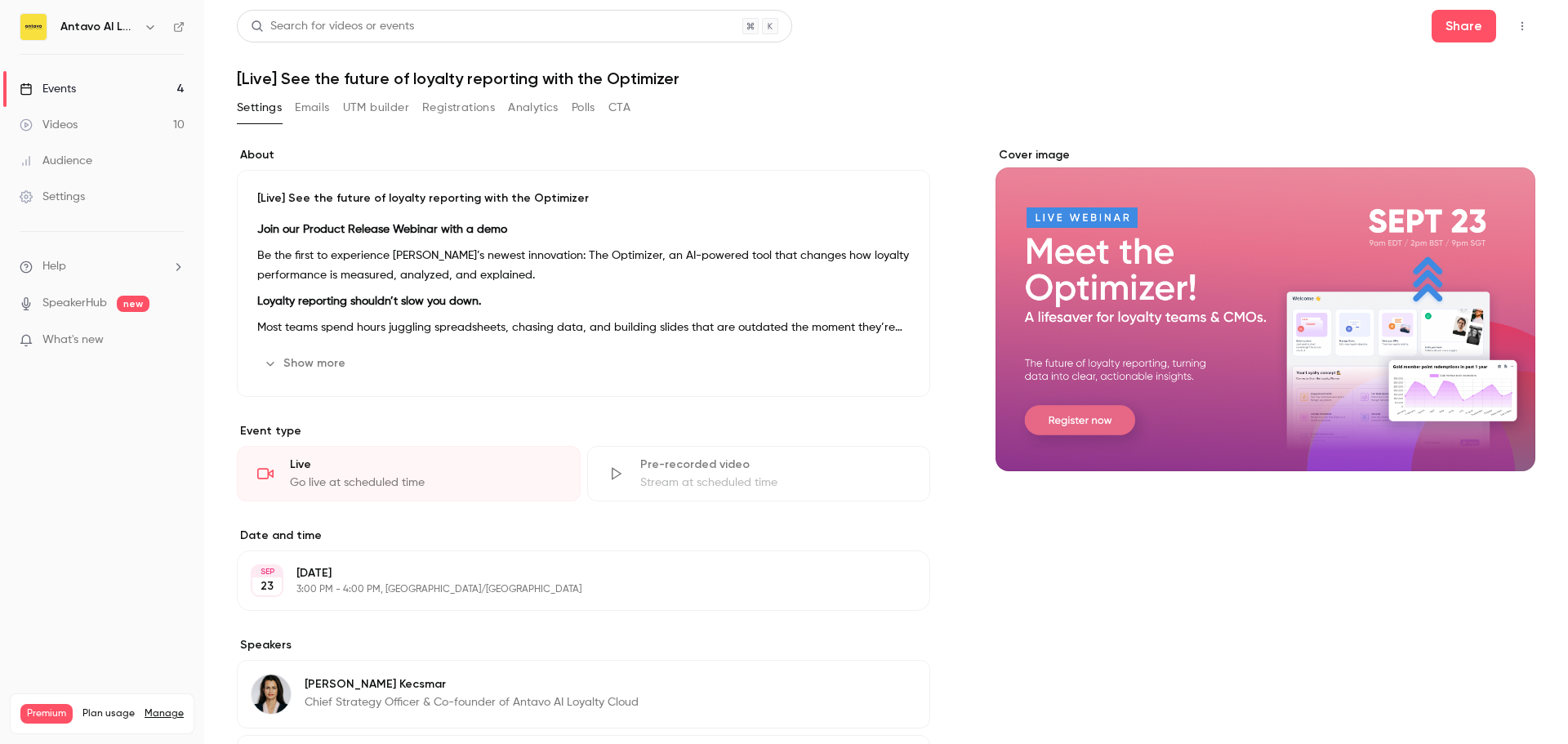
scroll to position [163, 0]
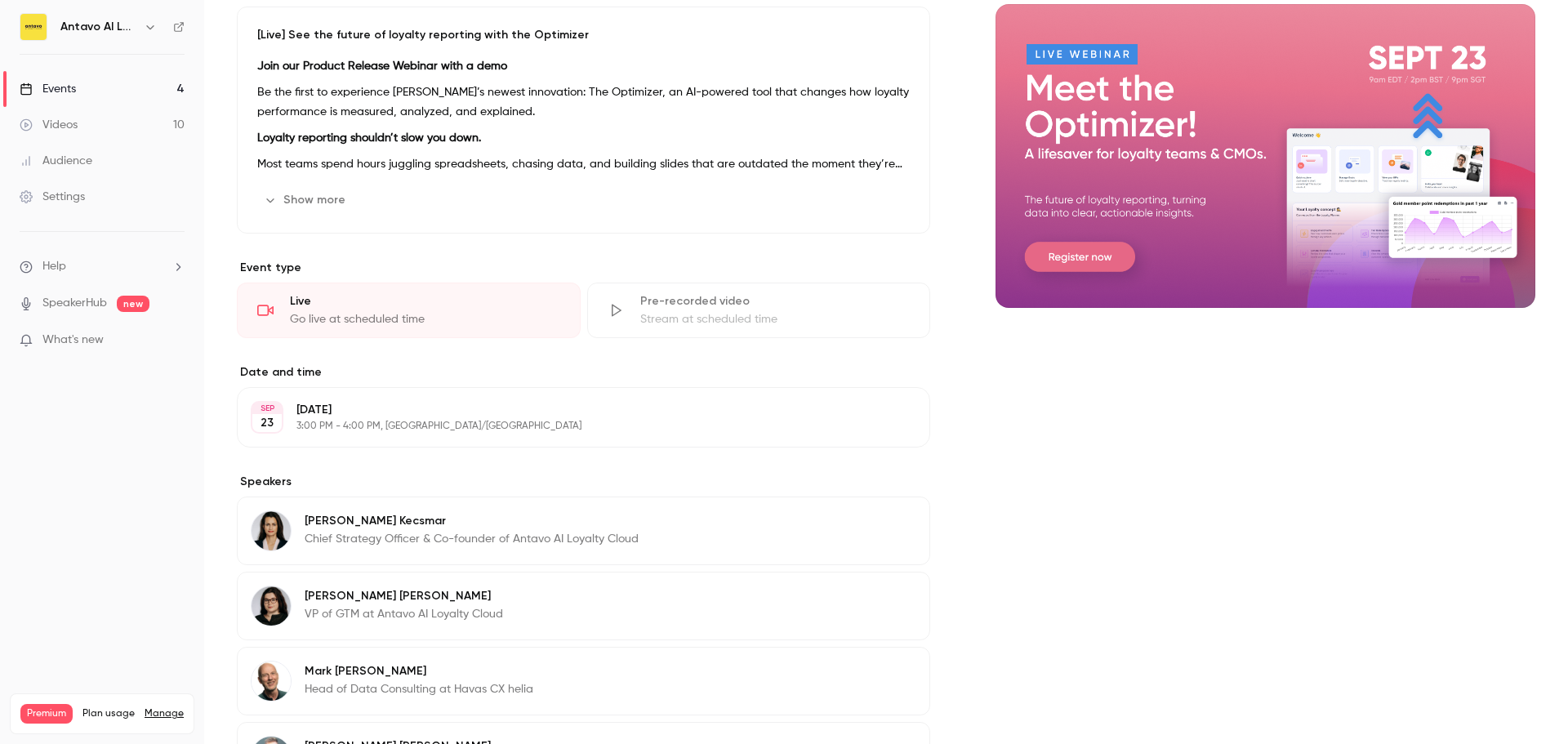
click at [337, 200] on button "Show more" at bounding box center [305, 200] width 98 height 26
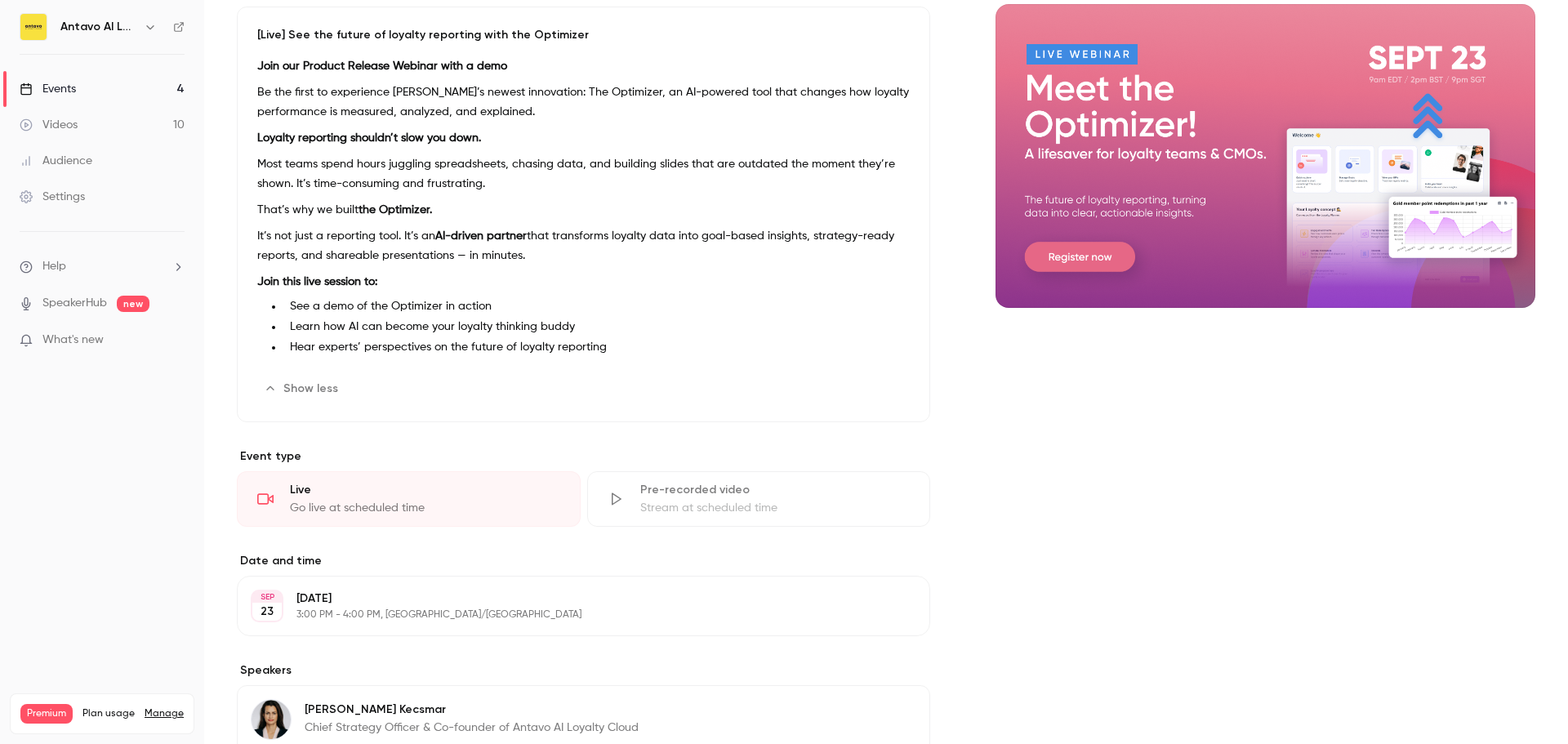
click at [68, 91] on div "Events" at bounding box center [47, 89] width 56 height 17
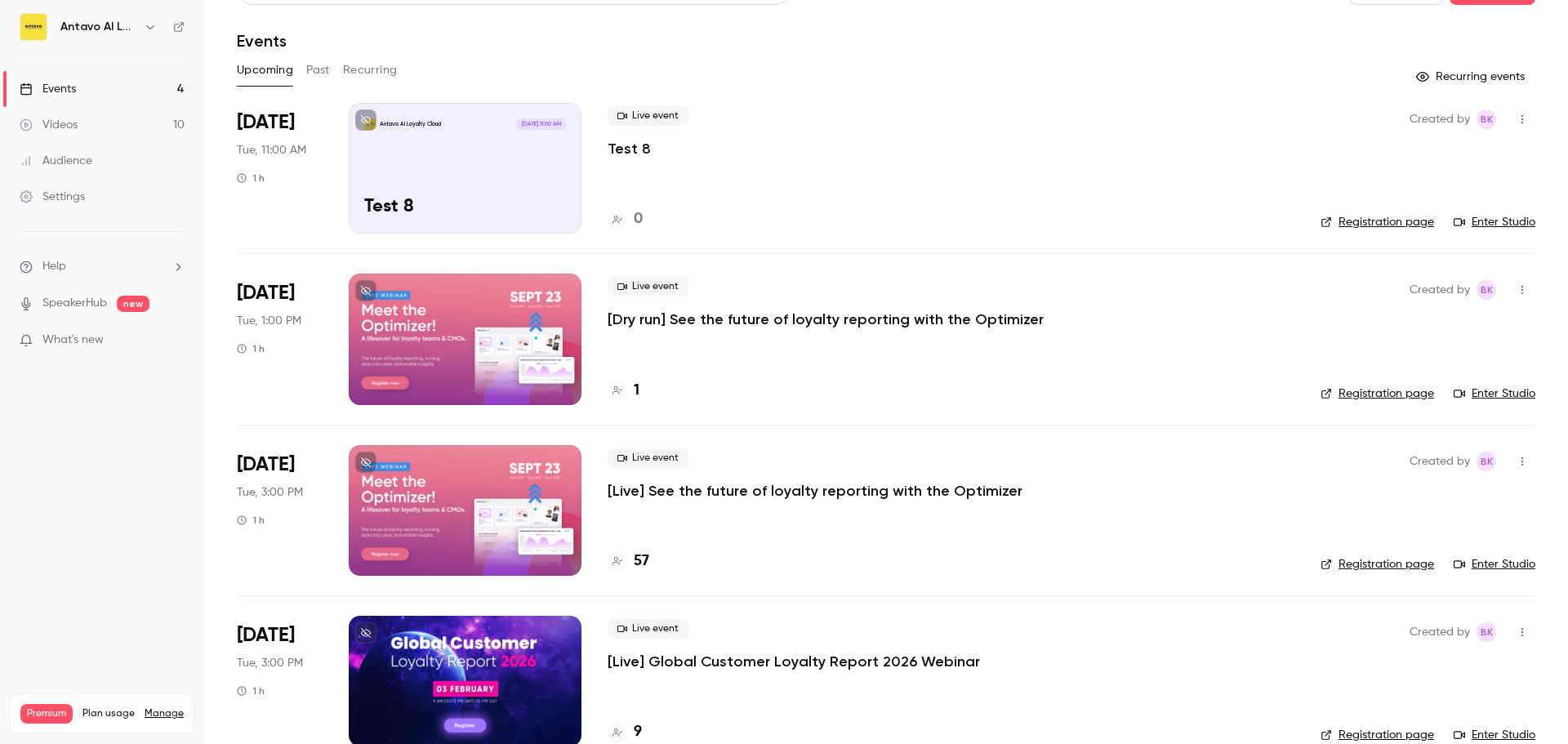
scroll to position [69, 0]
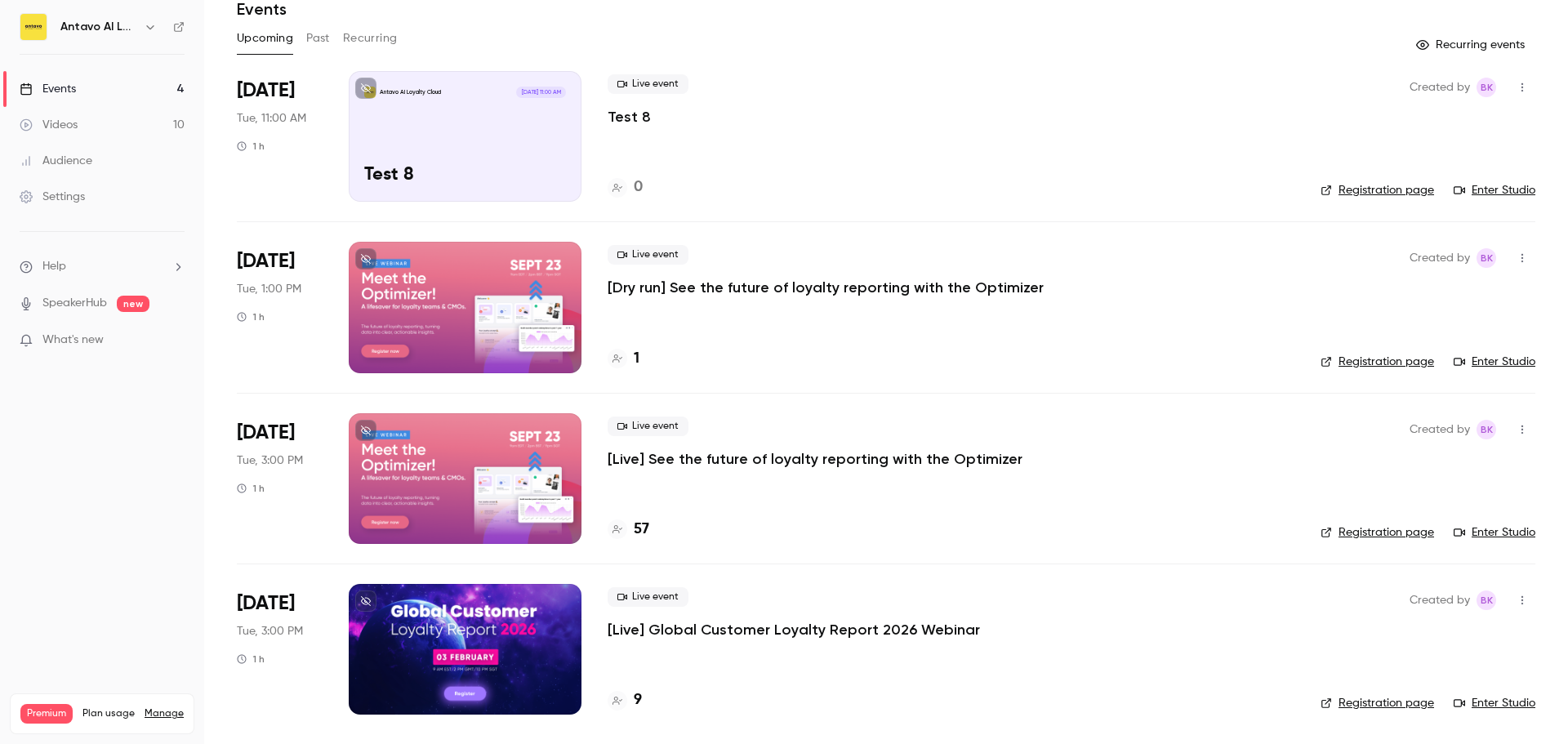
click at [313, 36] on button "Past" at bounding box center [318, 39] width 24 height 26
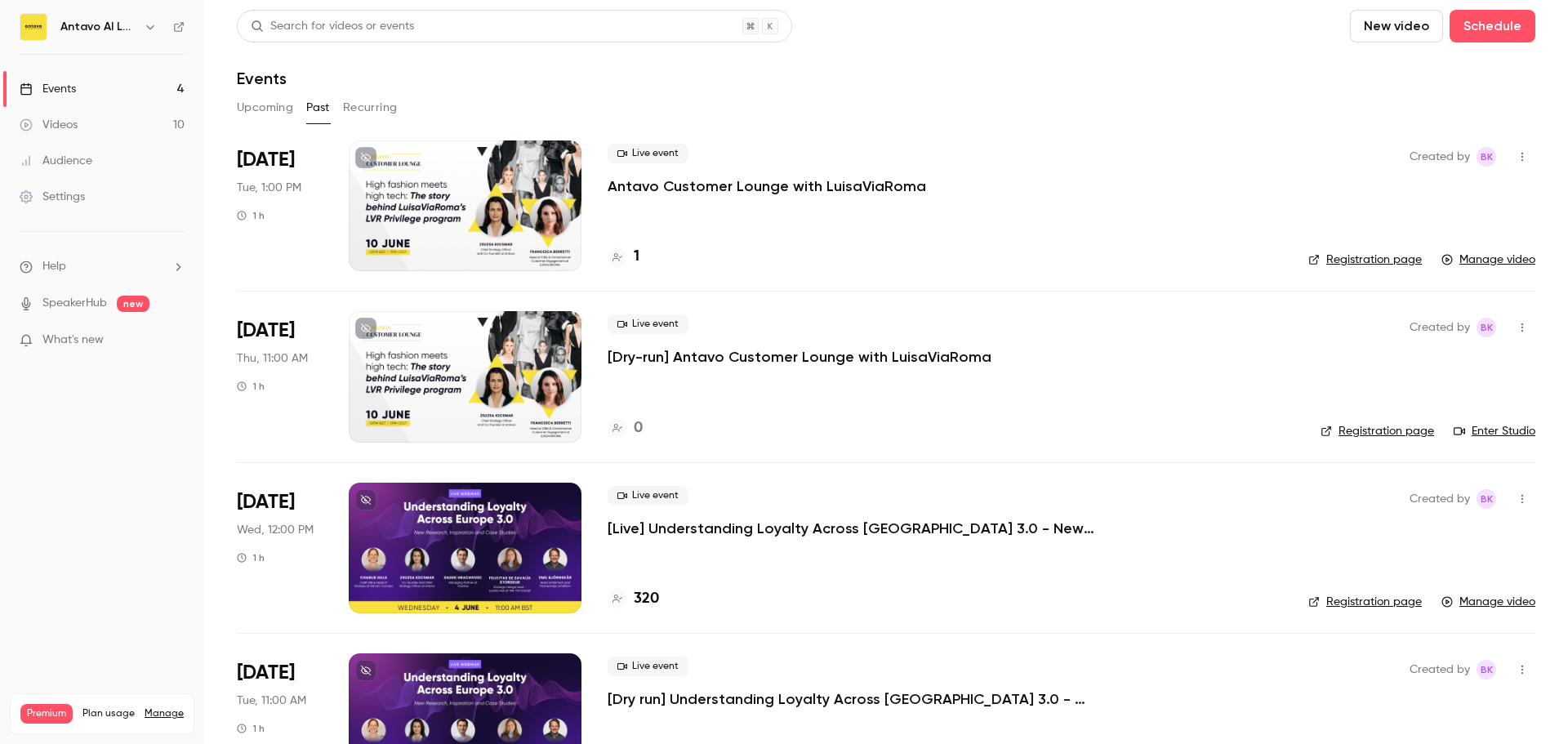
click at [801, 531] on p "[Live] Understanding Loyalty Across [GEOGRAPHIC_DATA] 3.0 - New Research, Inspi…" at bounding box center [853, 529] width 490 height 20
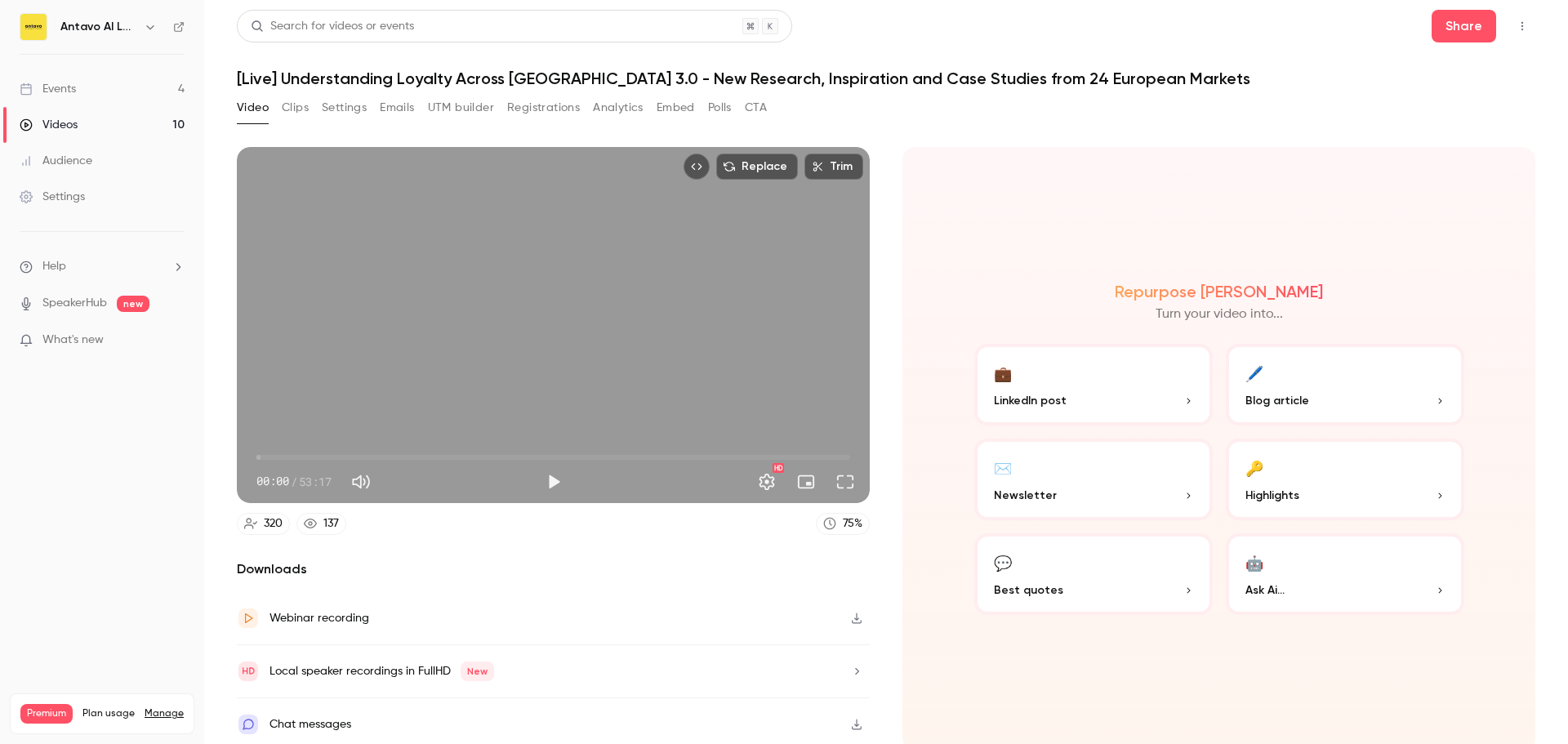
click at [127, 87] on link "Events 4" at bounding box center [102, 89] width 205 height 36
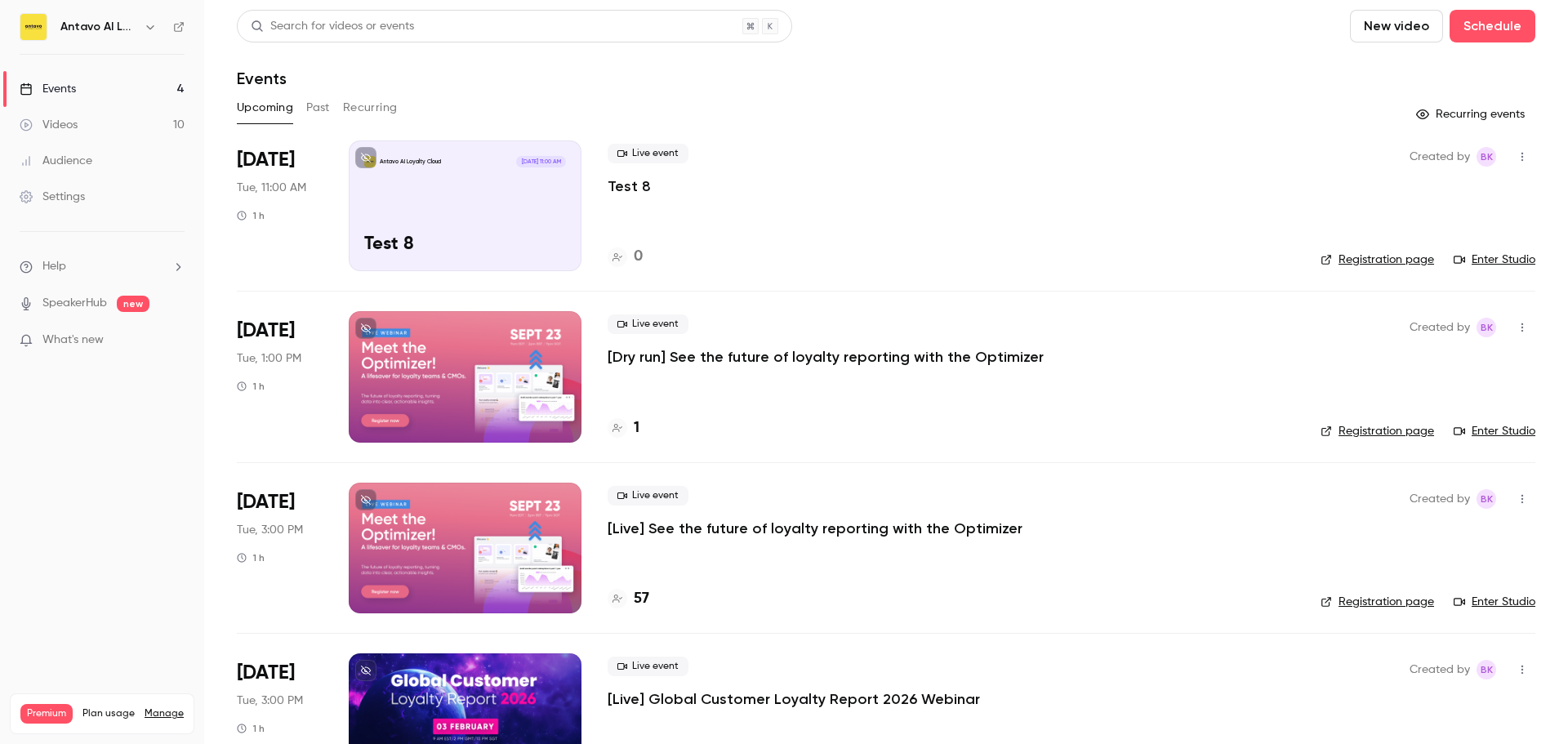
click at [816, 354] on p "[Dry run] See the future of loyalty reporting with the Optimizer" at bounding box center [826, 357] width 436 height 20
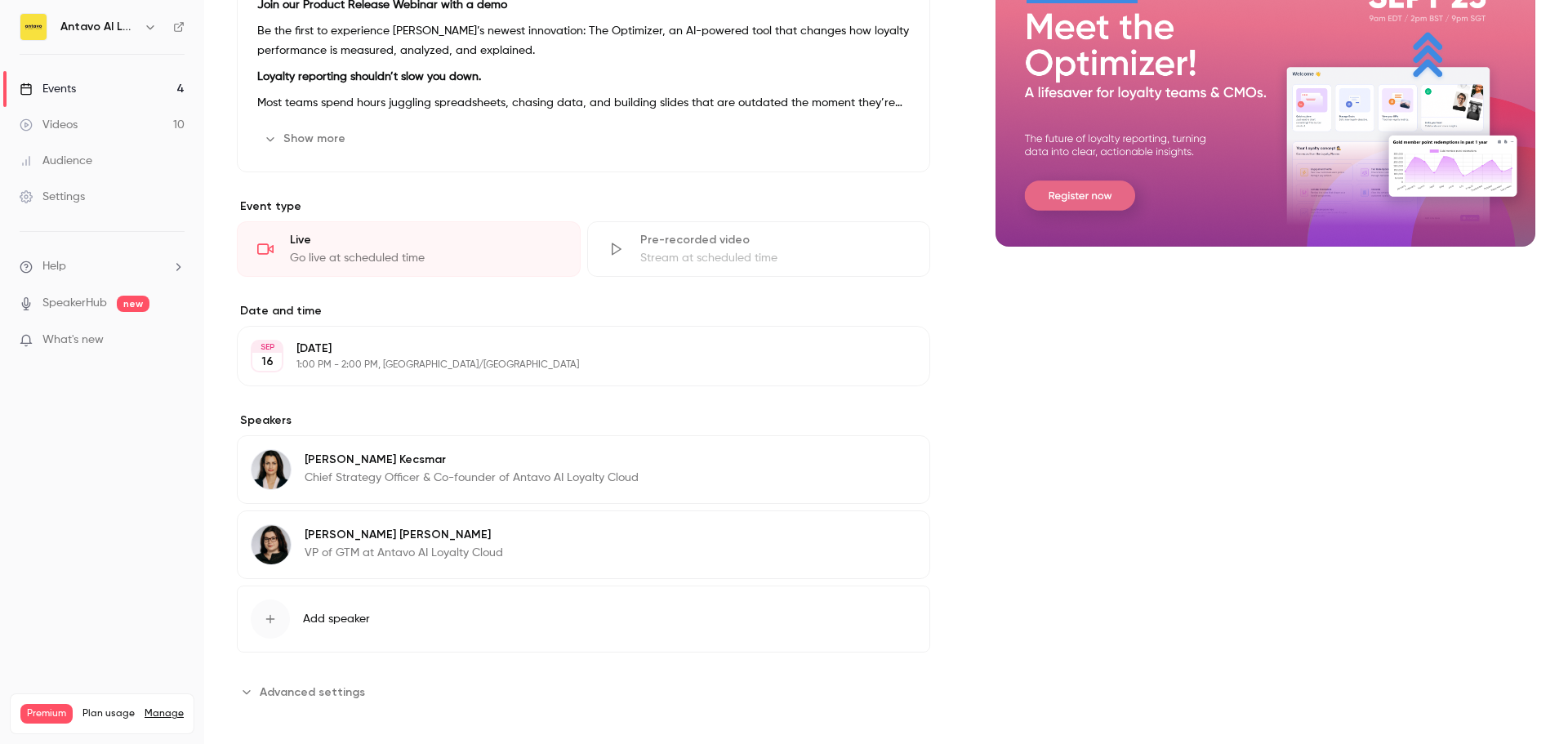
scroll to position [234, 0]
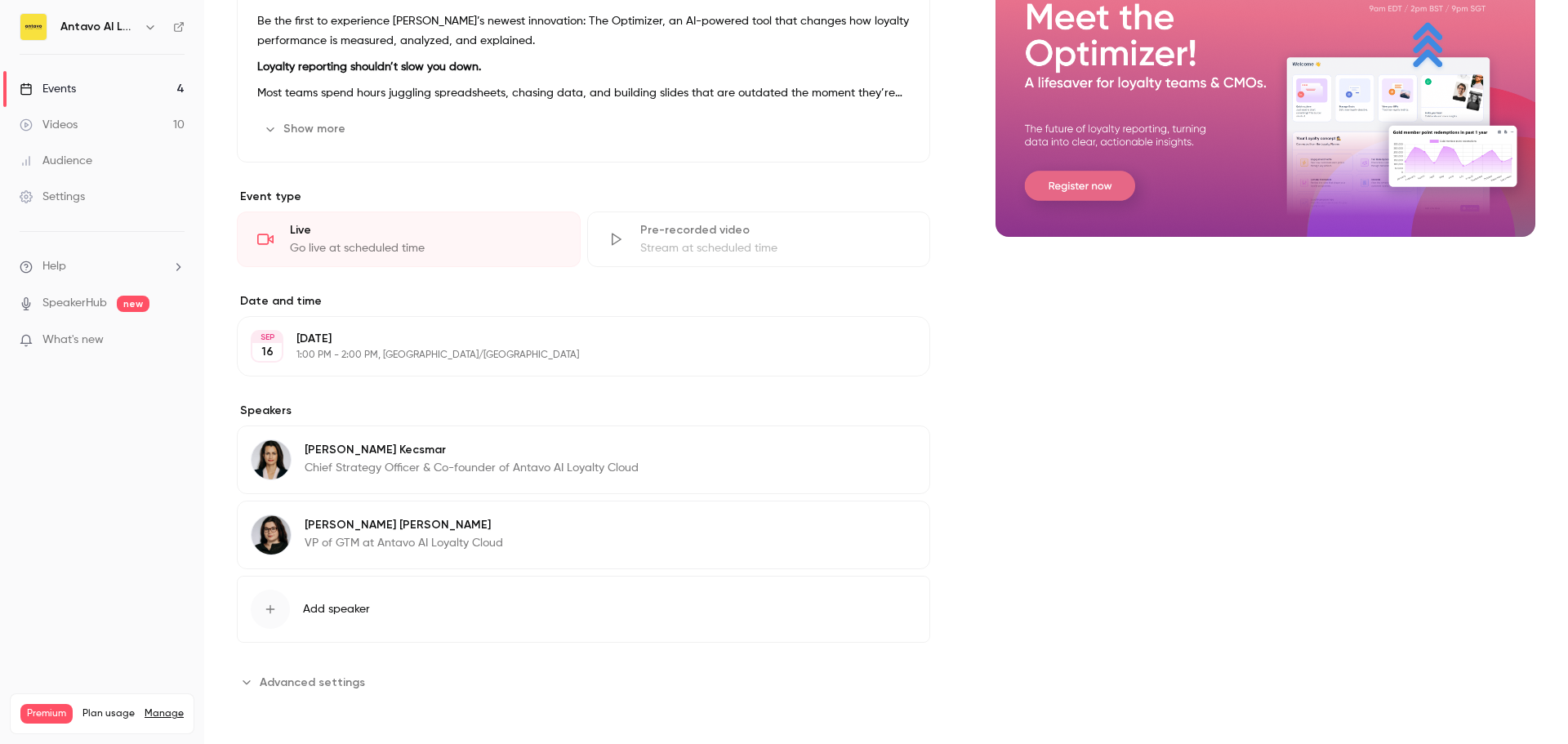
click at [269, 607] on icon "button" at bounding box center [270, 609] width 13 height 13
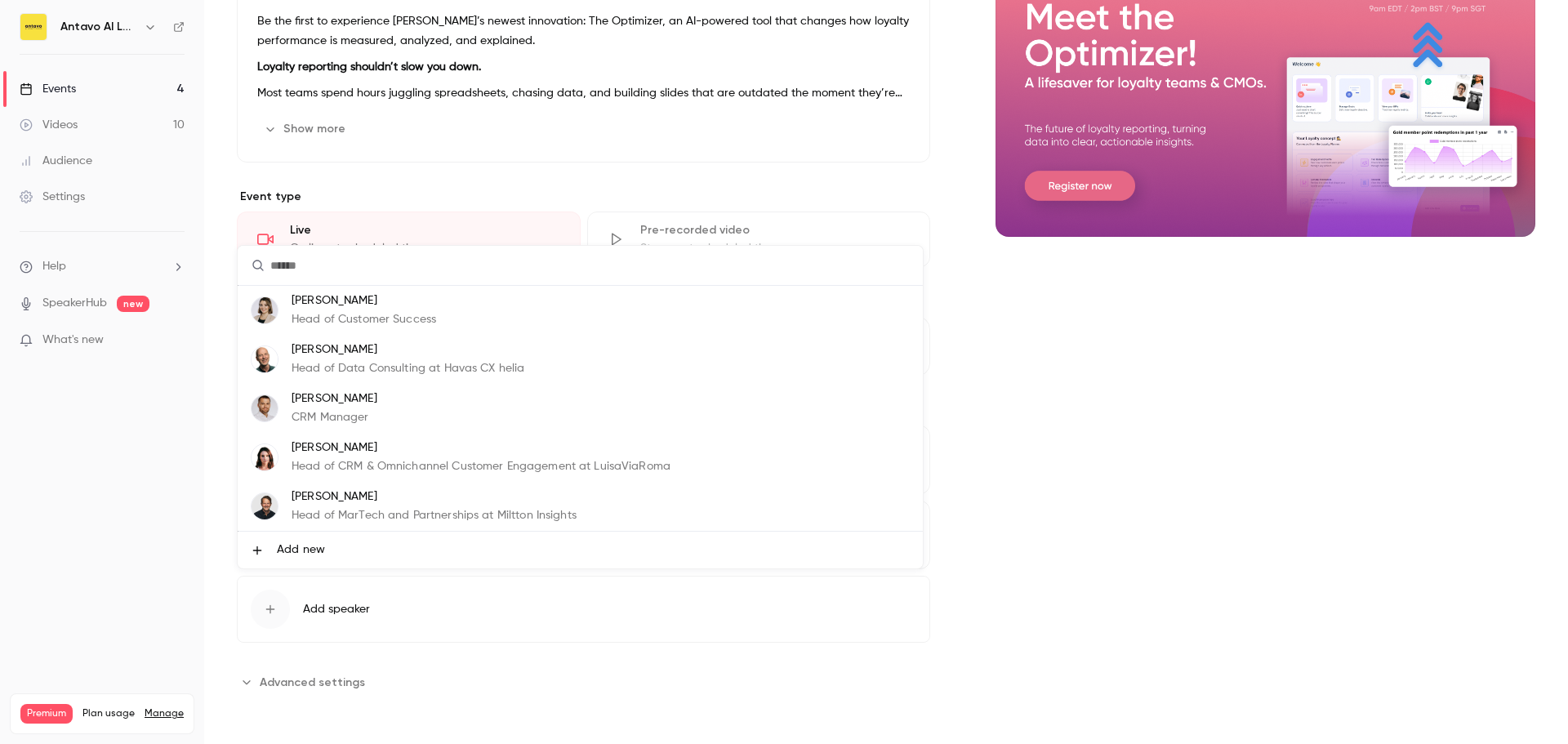
click at [392, 353] on p "[PERSON_NAME]" at bounding box center [407, 349] width 232 height 17
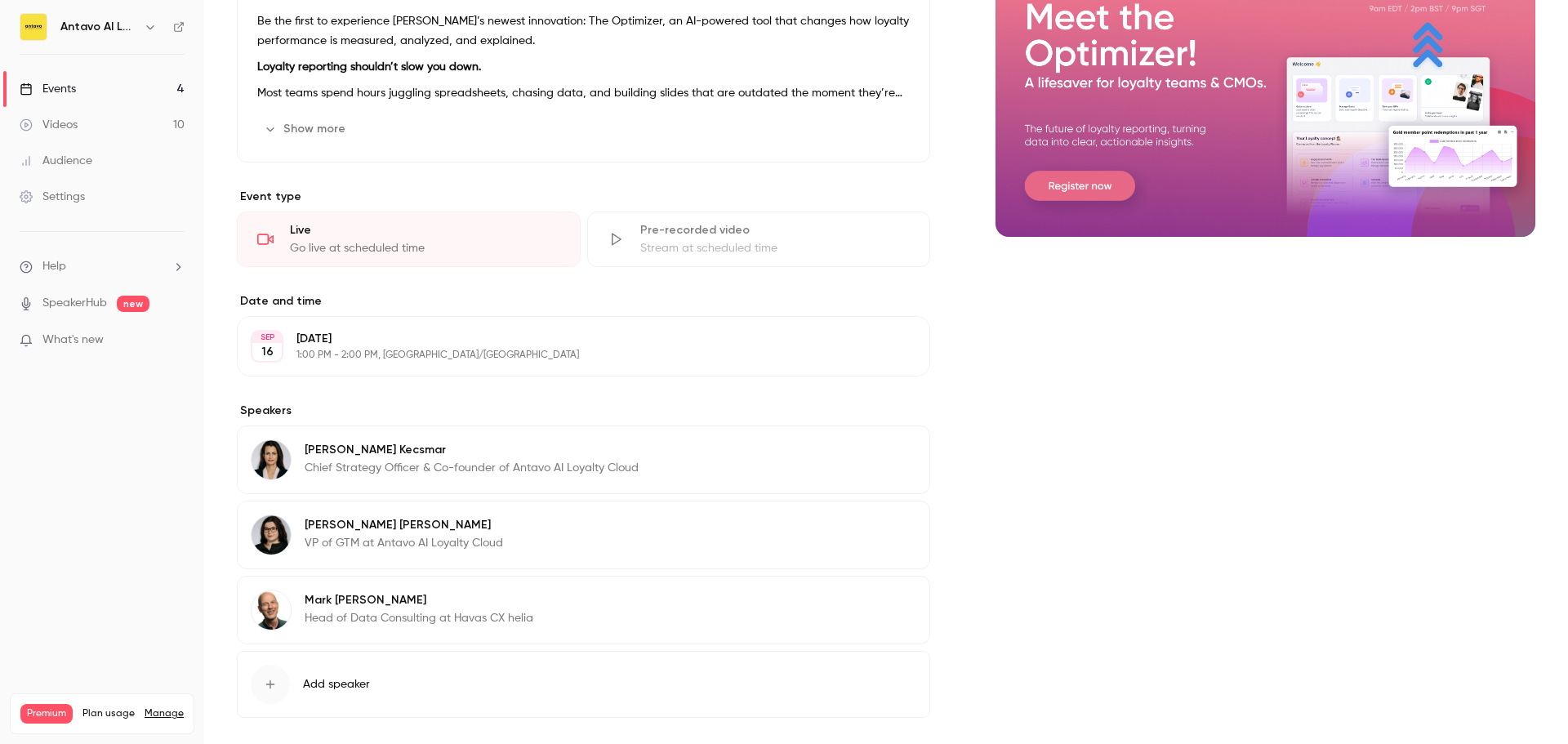
click at [347, 680] on span "Add speaker" at bounding box center [337, 684] width 67 height 17
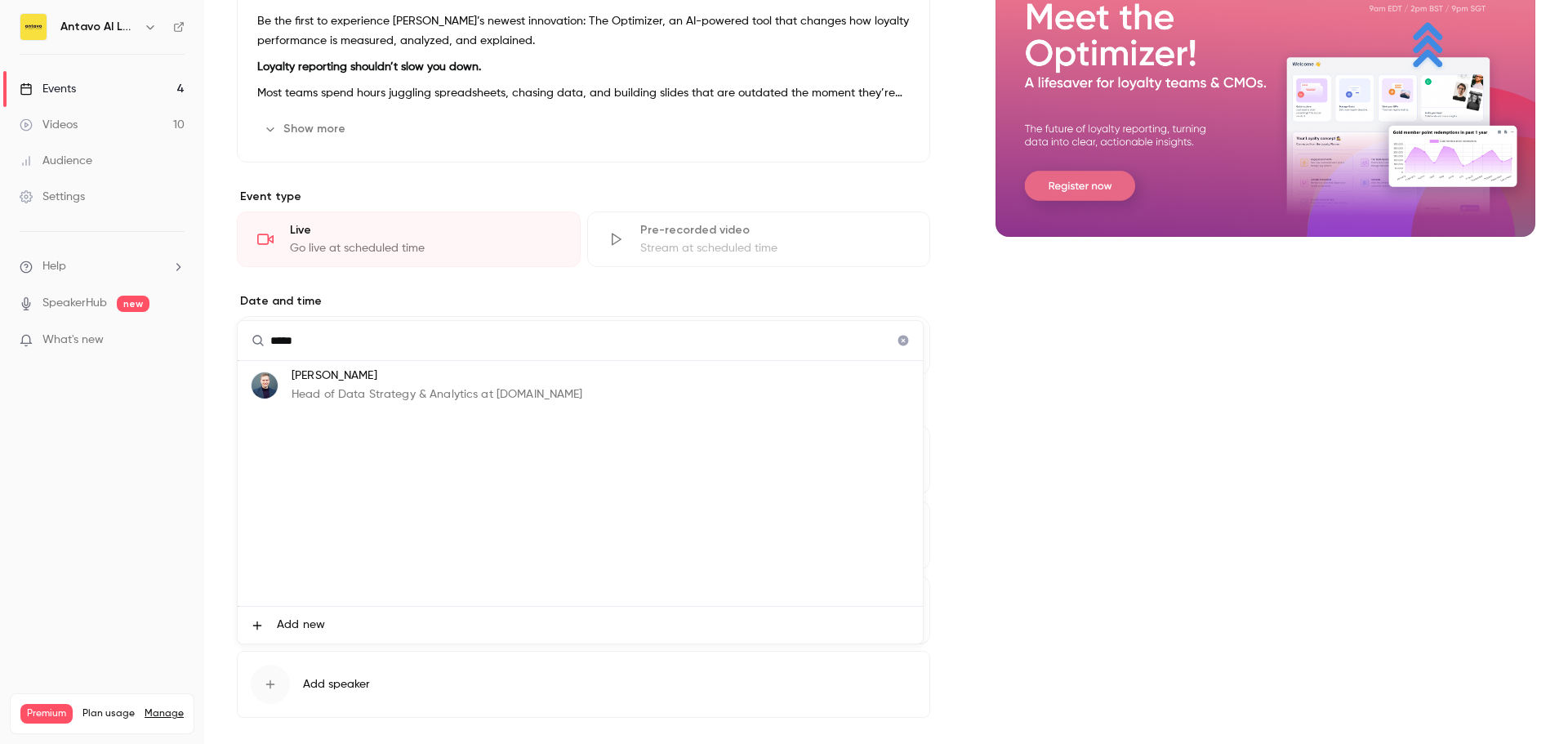
type input "*****"
click at [431, 375] on p "[PERSON_NAME]" at bounding box center [437, 375] width 292 height 17
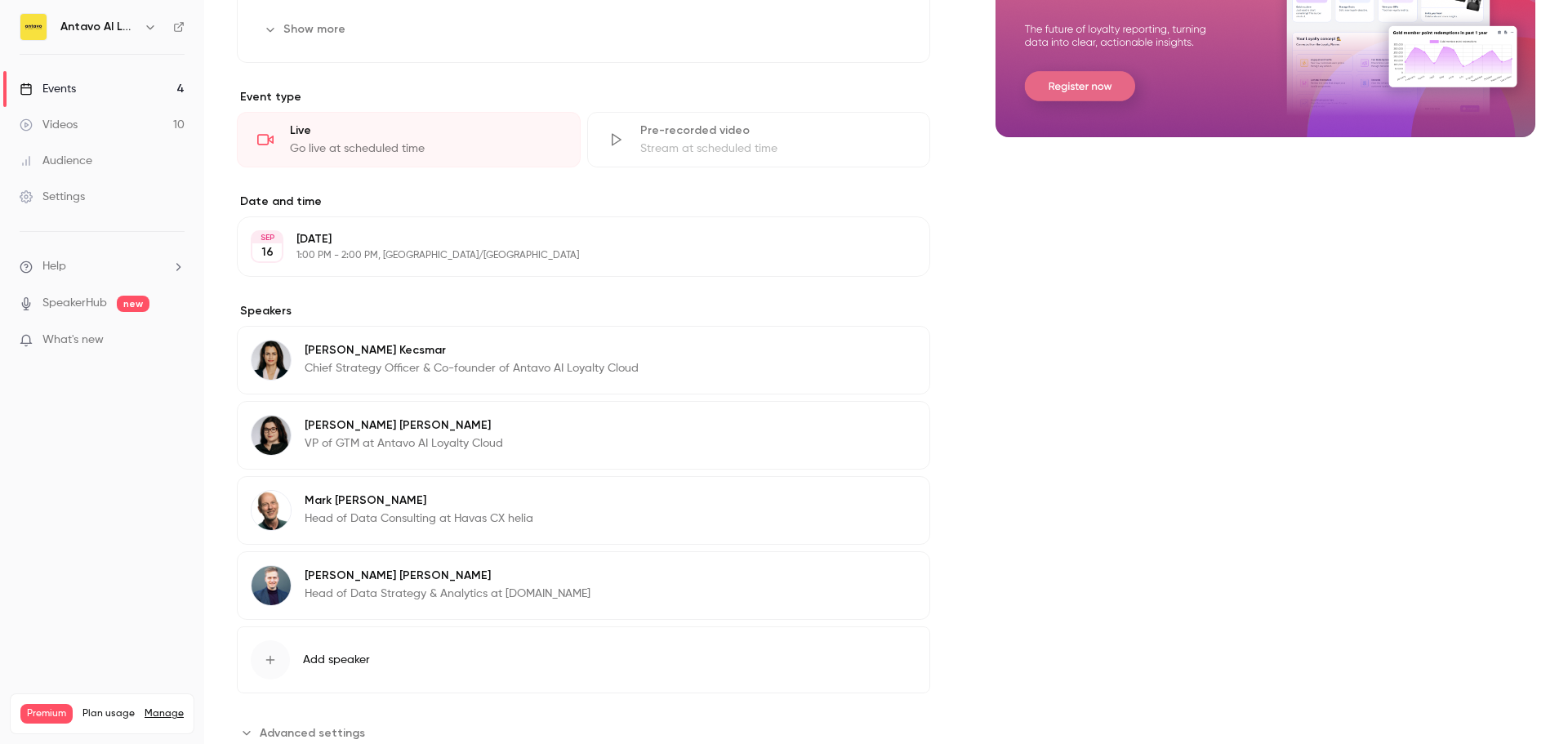
scroll to position [384, 0]
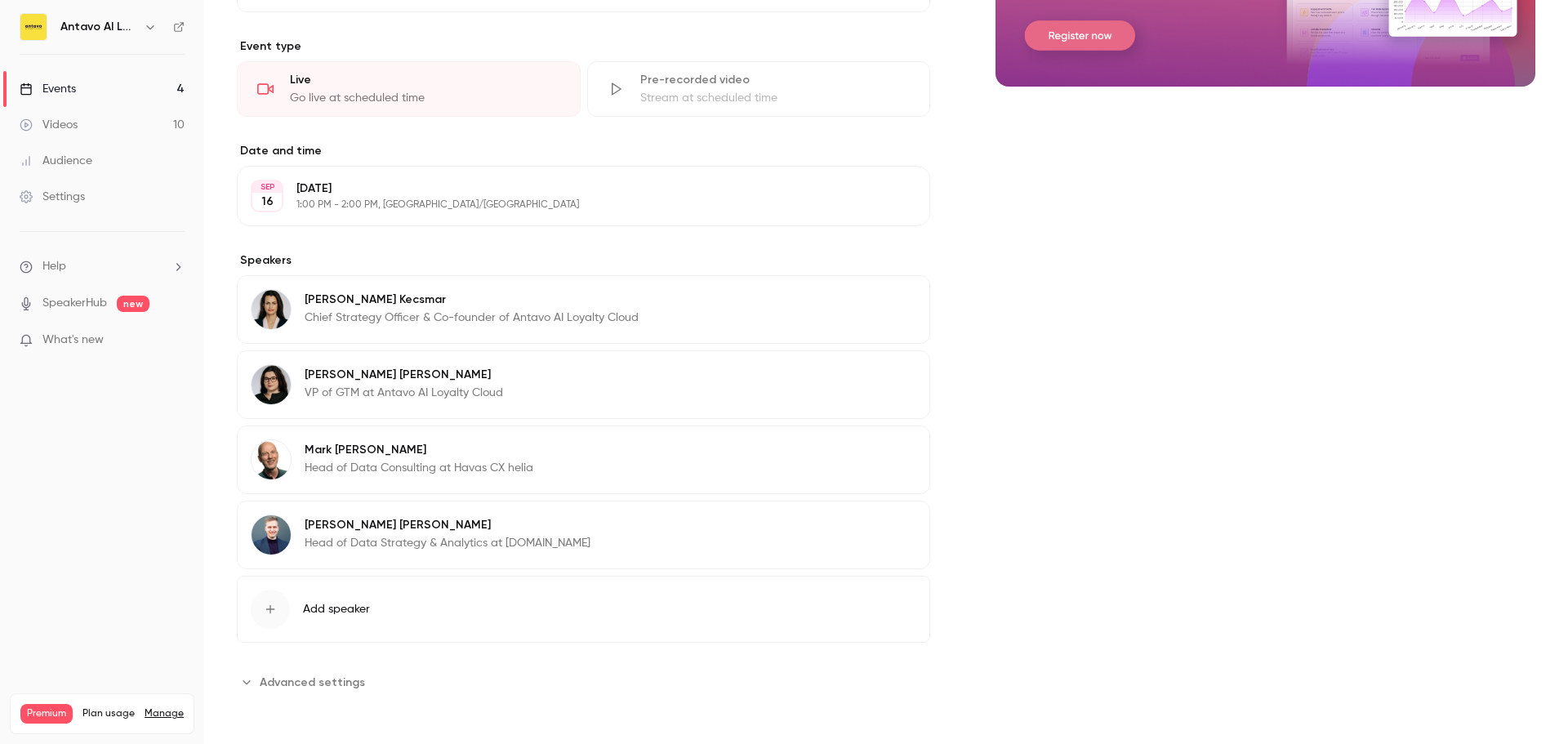
click at [1276, 557] on div "Cover image" at bounding box center [1265, 229] width 540 height 933
click at [116, 95] on link "Events 4" at bounding box center [102, 89] width 205 height 36
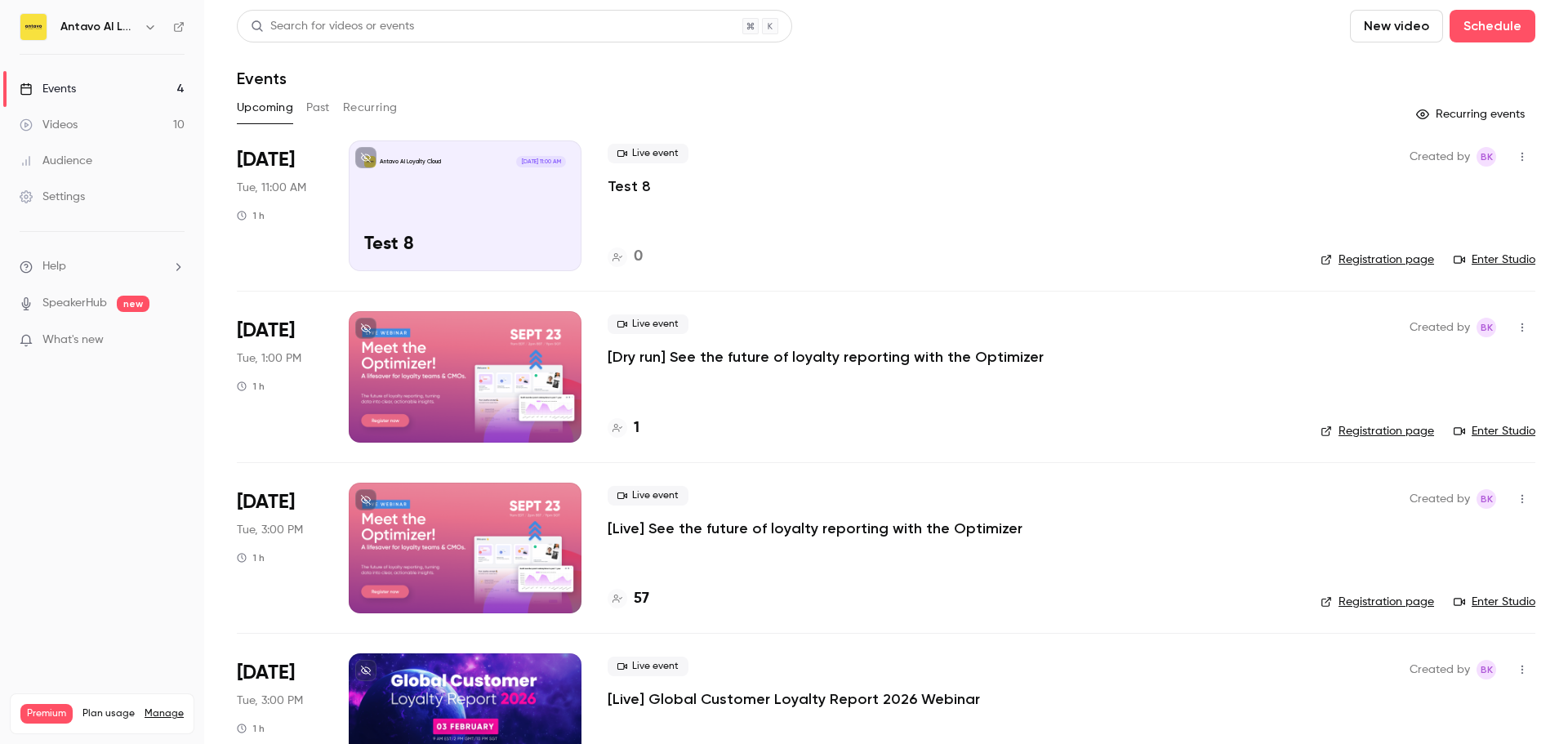
click at [832, 358] on p "[Dry run] See the future of loyalty reporting with the Optimizer" at bounding box center [826, 357] width 436 height 20
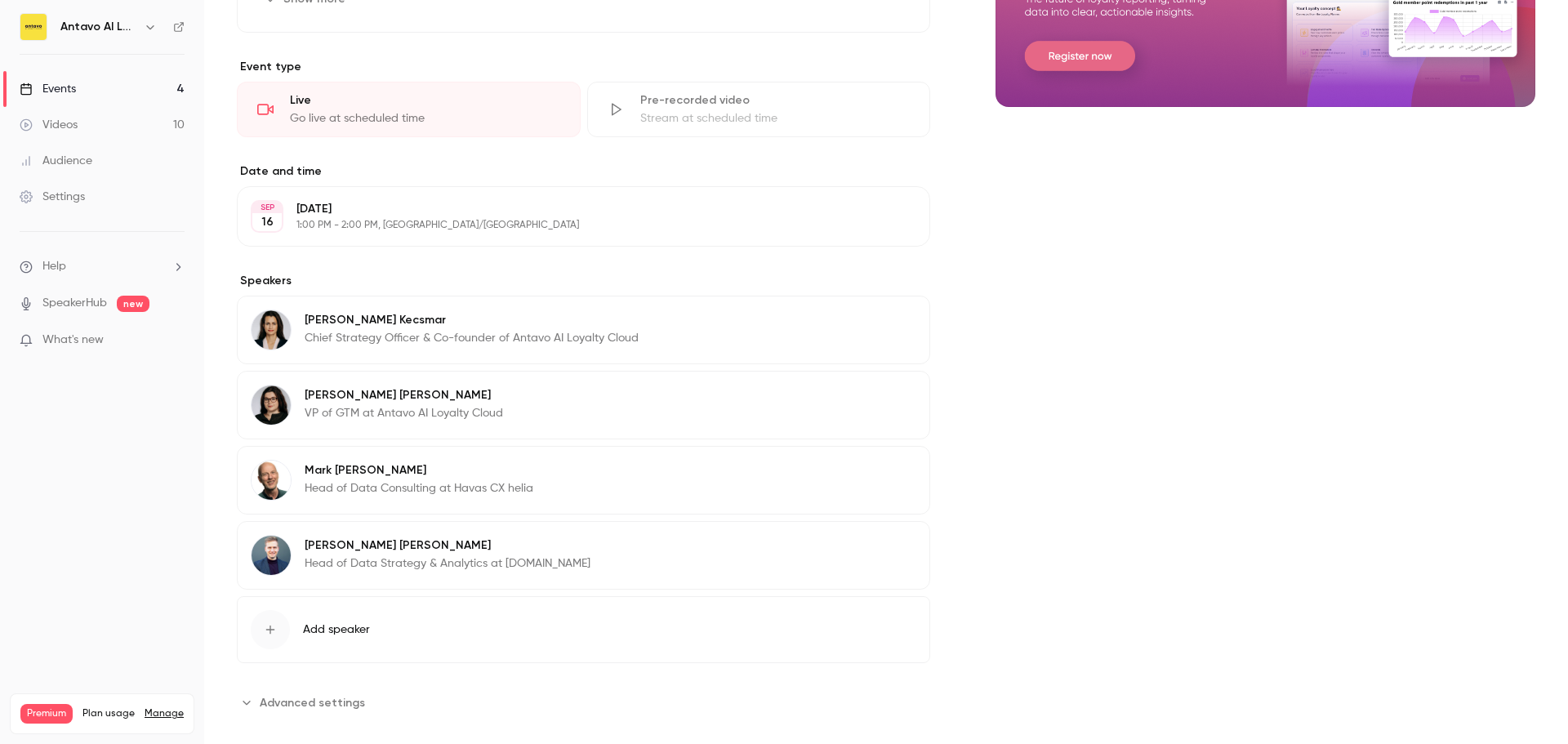
scroll to position [384, 0]
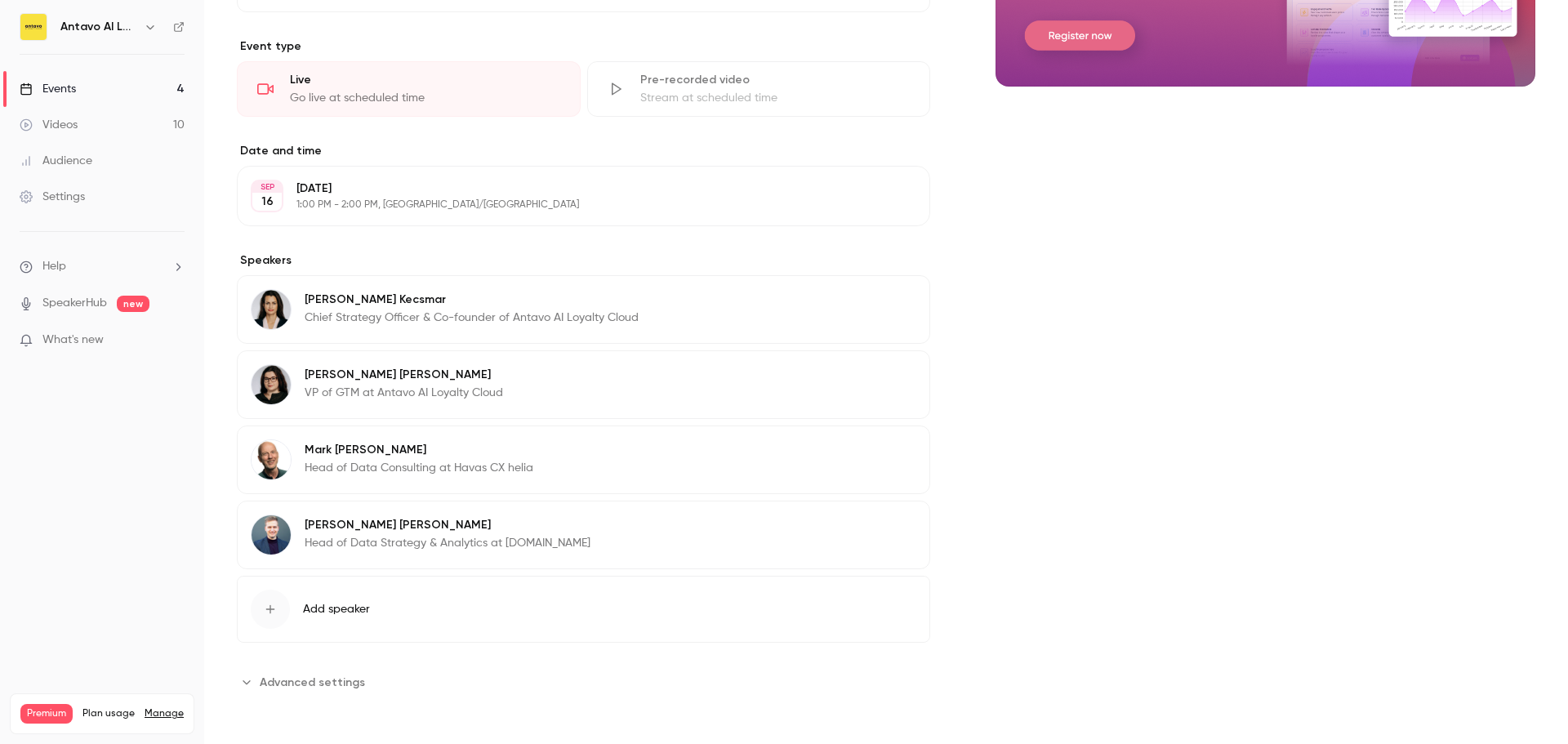
click at [118, 80] on link "Events 4" at bounding box center [102, 89] width 205 height 36
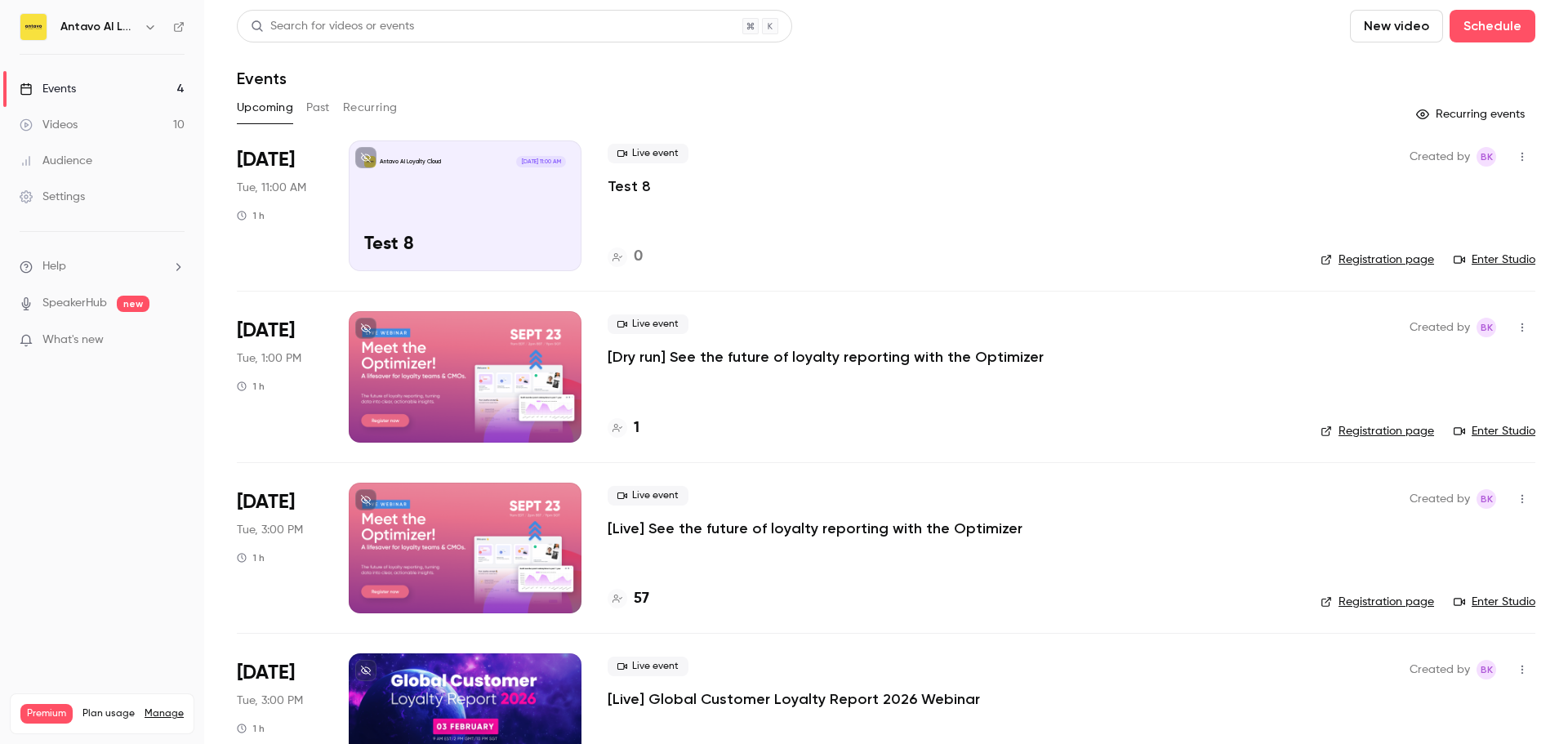
click at [1476, 257] on link "Enter Studio" at bounding box center [1495, 259] width 82 height 17
click at [1384, 257] on link "Registration page" at bounding box center [1377, 259] width 114 height 17
click at [632, 192] on p "Test 8" at bounding box center [630, 186] width 44 height 20
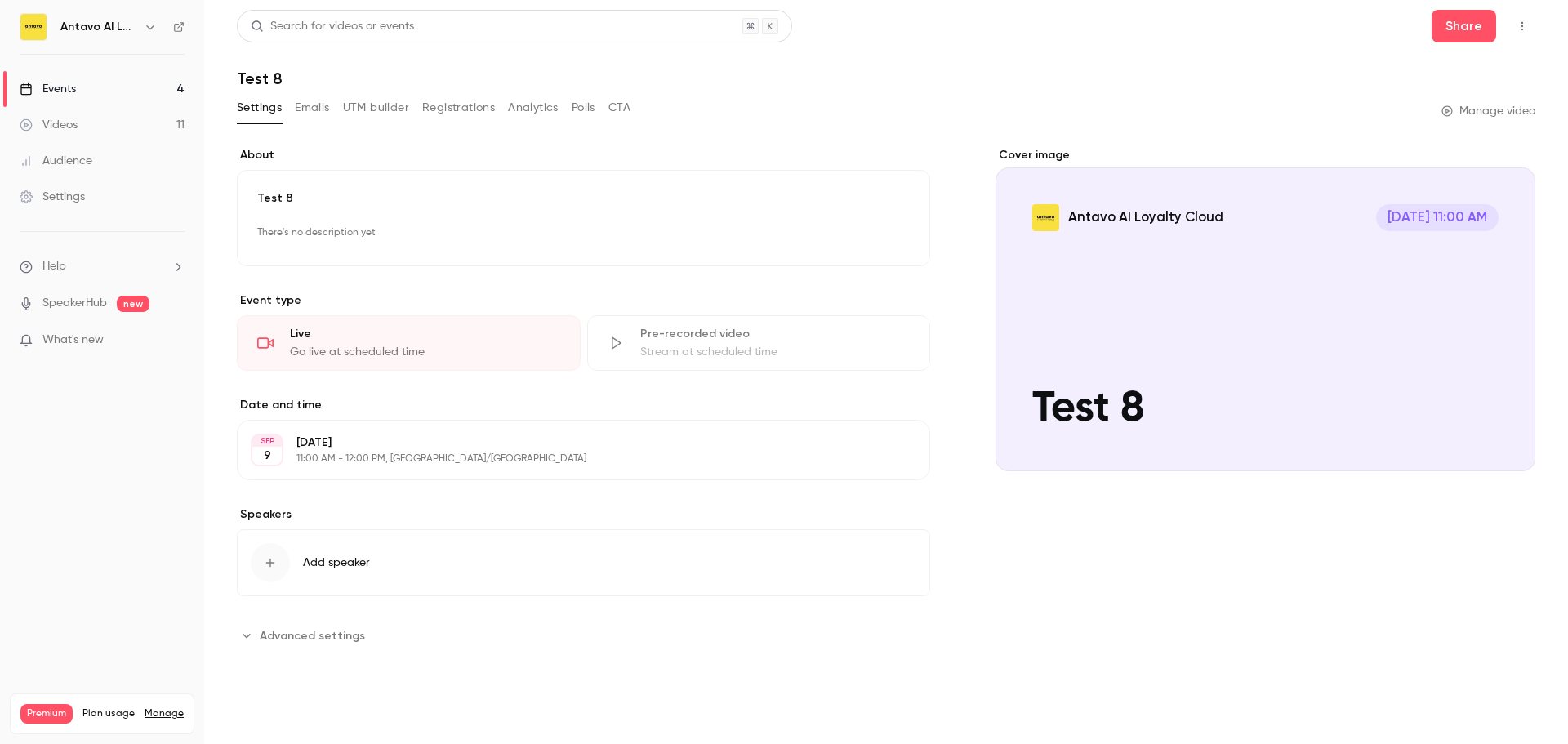
click at [327, 441] on p "[DATE]" at bounding box center [570, 443] width 548 height 17
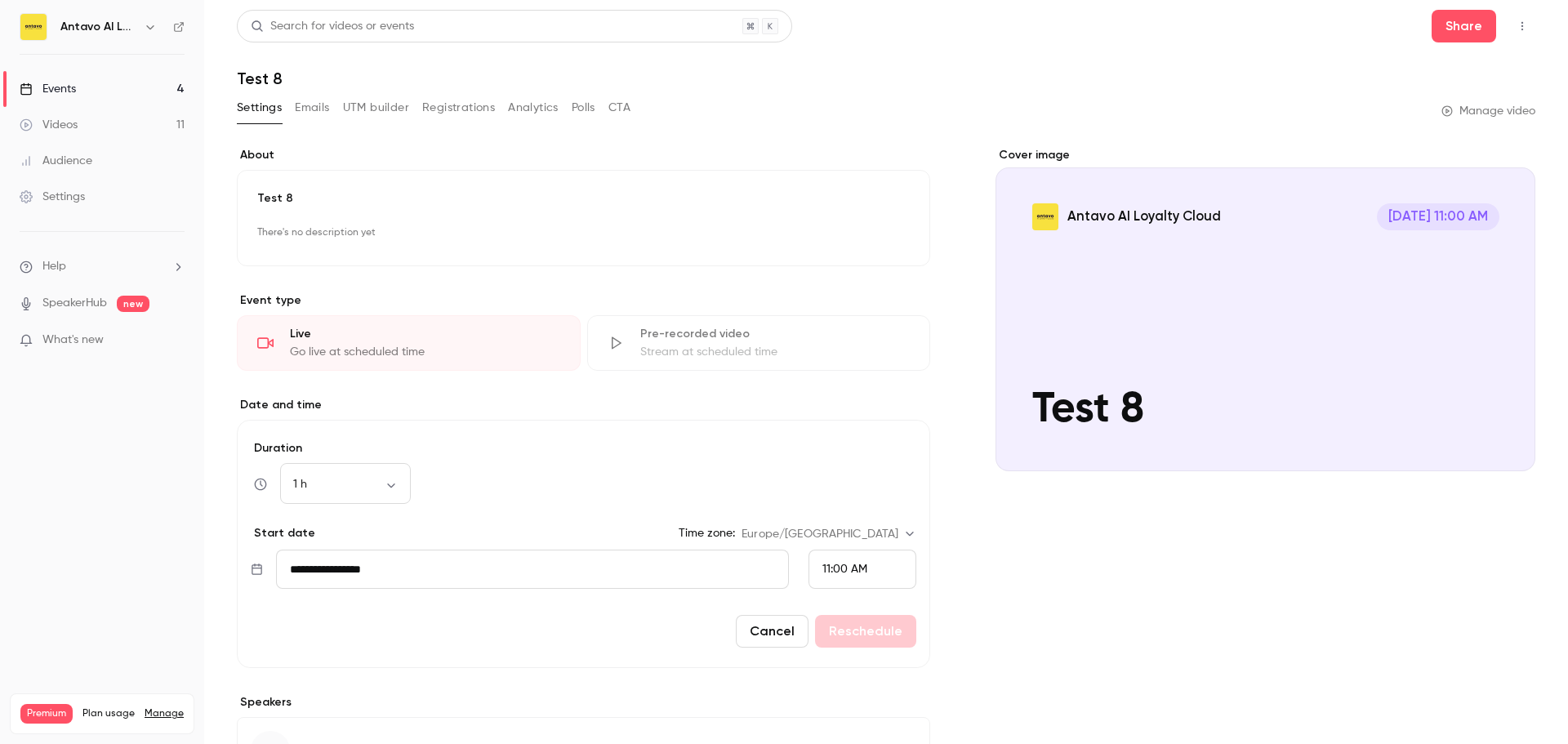
click at [73, 90] on div "Events" at bounding box center [47, 89] width 56 height 17
